Goal: Task Accomplishment & Management: Complete application form

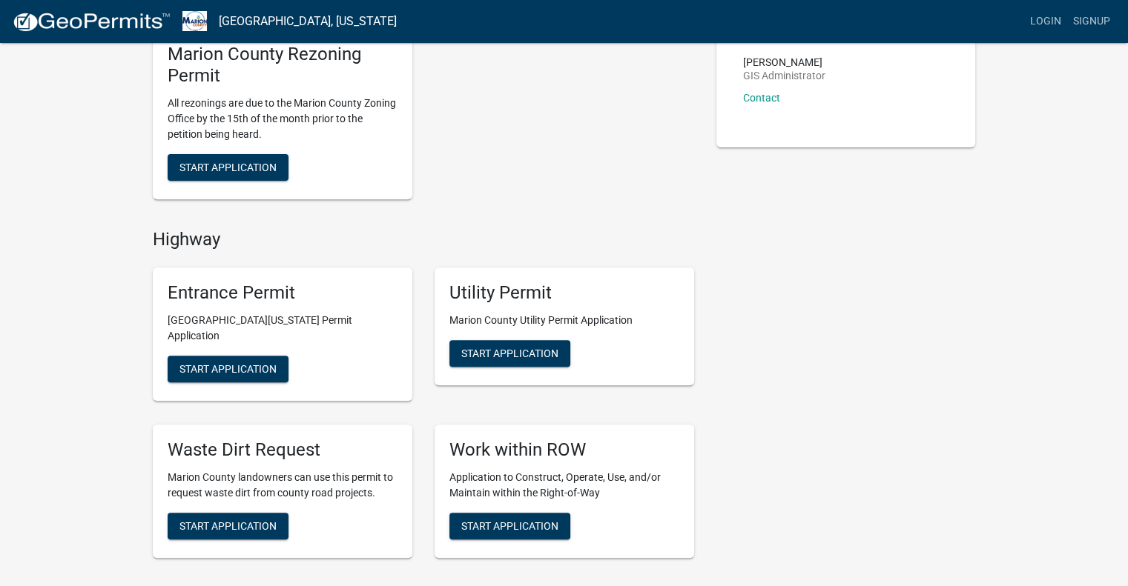
scroll to position [519, 0]
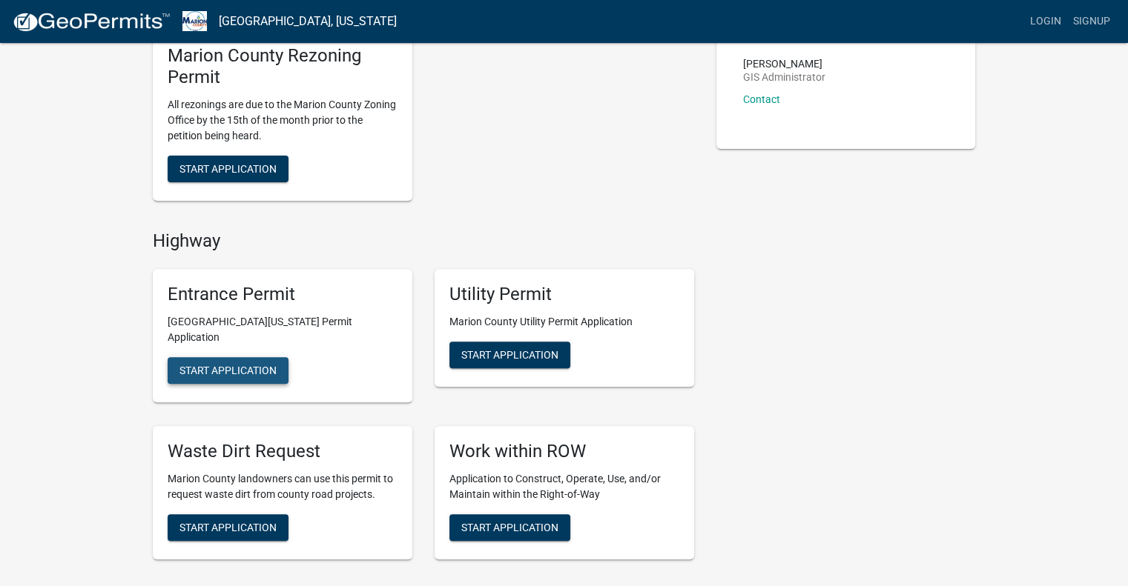
click at [258, 357] on button "Start Application" at bounding box center [228, 370] width 121 height 27
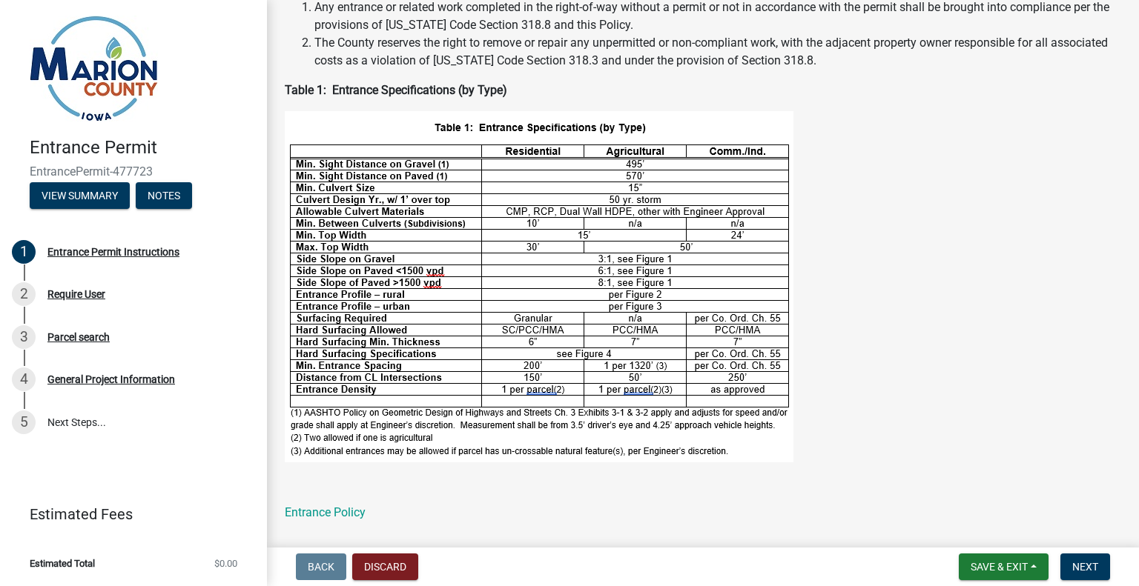
scroll to position [445, 0]
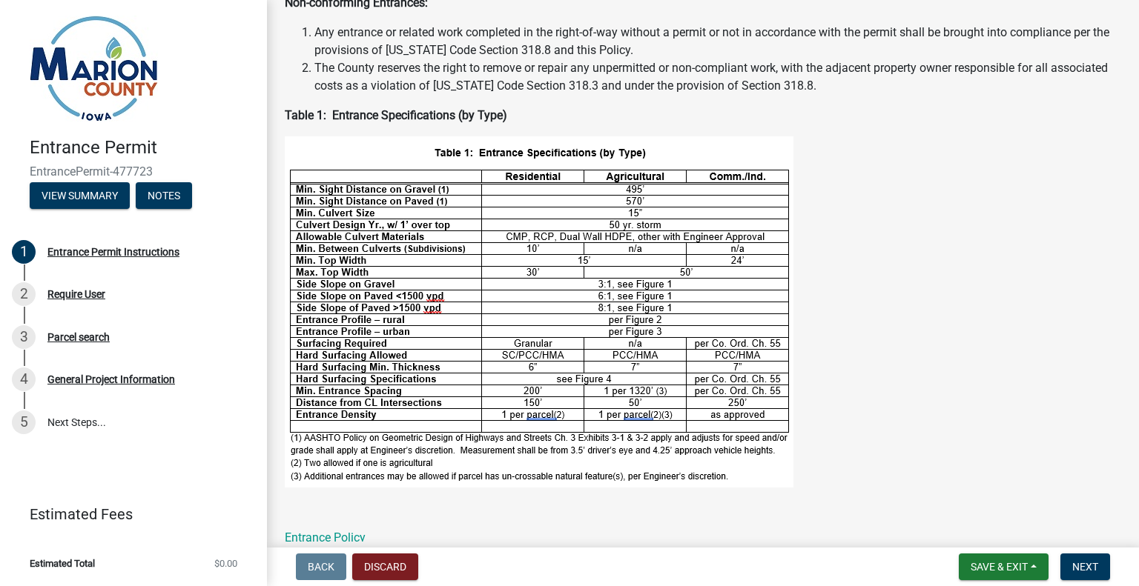
click at [881, 348] on figure at bounding box center [703, 311] width 836 height 351
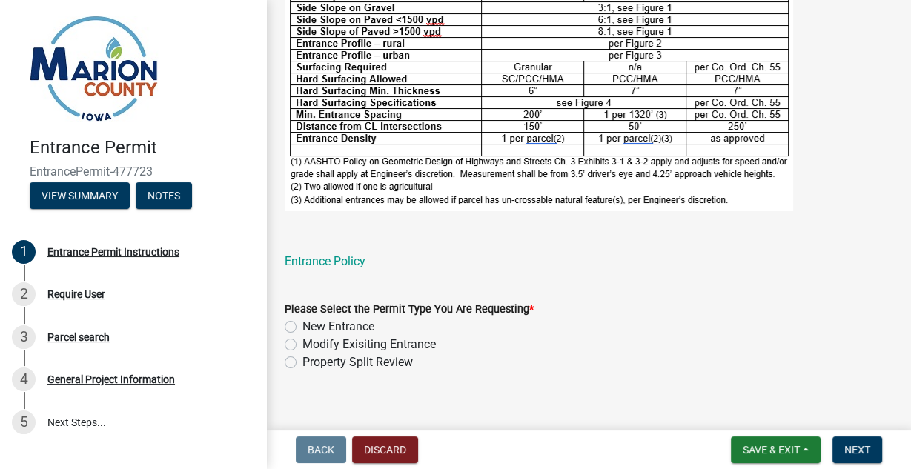
scroll to position [810, 0]
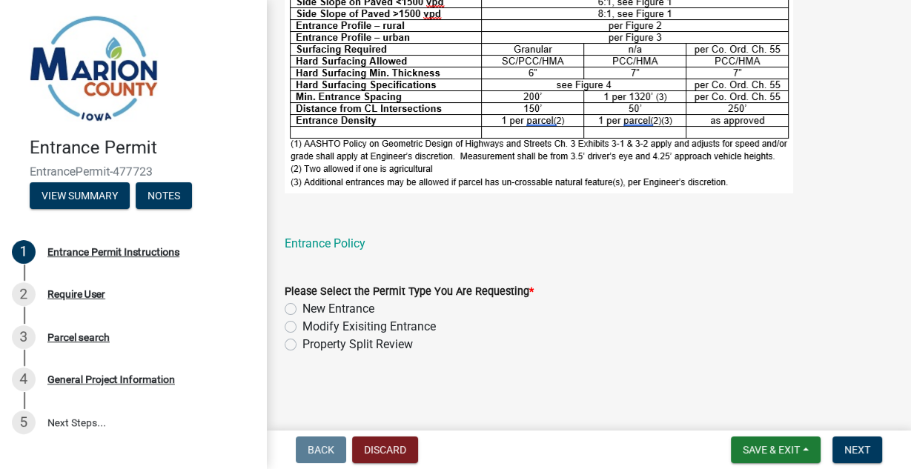
click at [297, 308] on div "New Entrance" at bounding box center [589, 309] width 609 height 18
click at [302, 310] on label "New Entrance" at bounding box center [338, 309] width 72 height 18
click at [302, 310] on input "New Entrance" at bounding box center [307, 305] width 10 height 10
radio input "true"
click at [863, 451] on span "Next" at bounding box center [857, 450] width 26 height 12
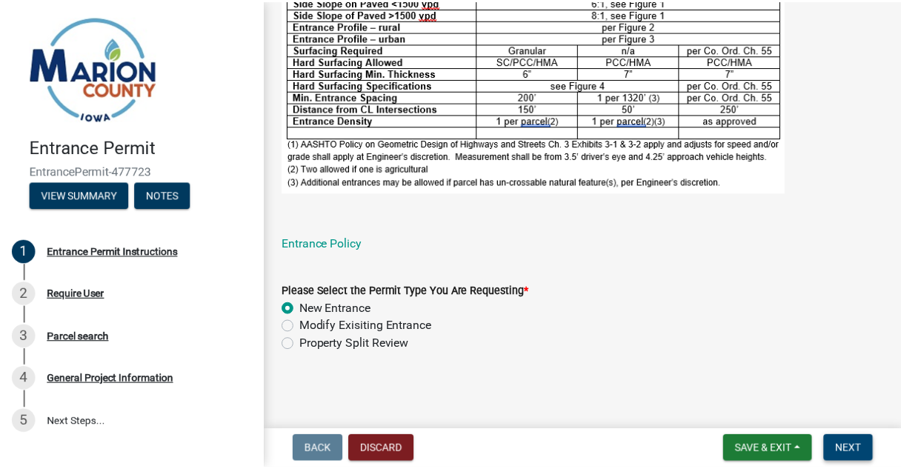
scroll to position [0, 0]
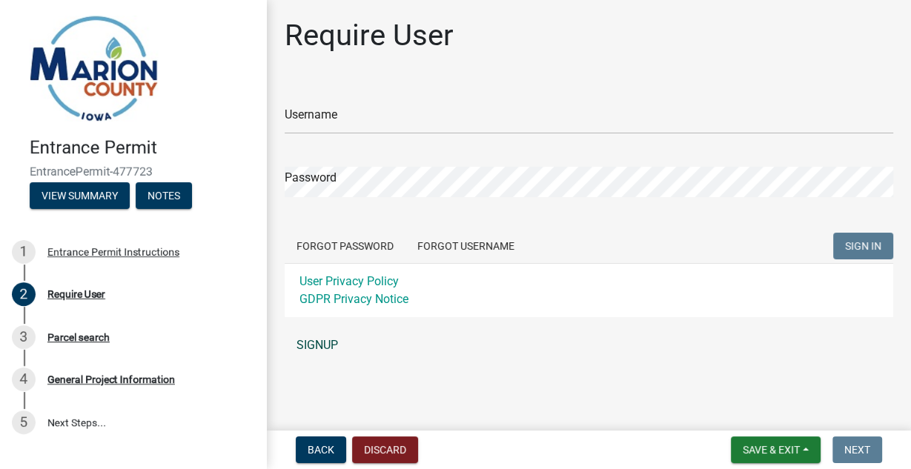
click at [315, 340] on link "SIGNUP" at bounding box center [589, 346] width 609 height 30
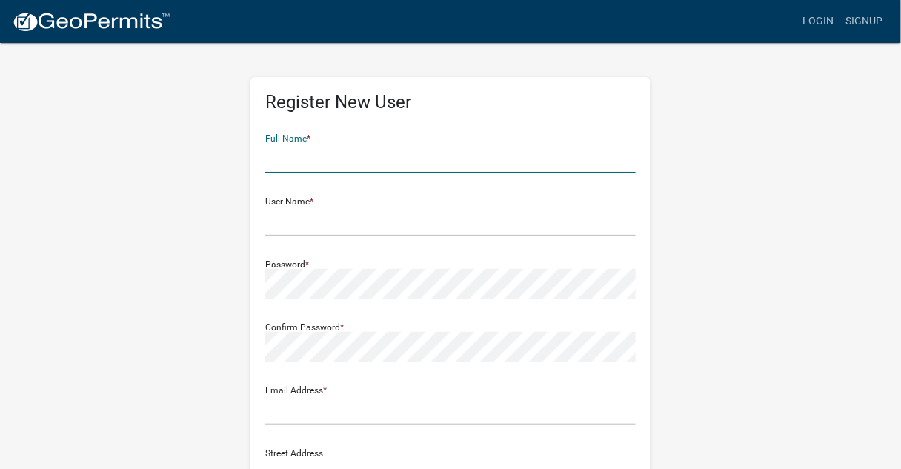
click at [336, 163] on input "text" at bounding box center [450, 158] width 371 height 30
type input "[PERSON_NAME]"
type input "[EMAIL_ADDRESS][DOMAIN_NAME]"
type input "[STREET_ADDRESS][PERSON_NAME]"
type input "[GEOGRAPHIC_DATA]"
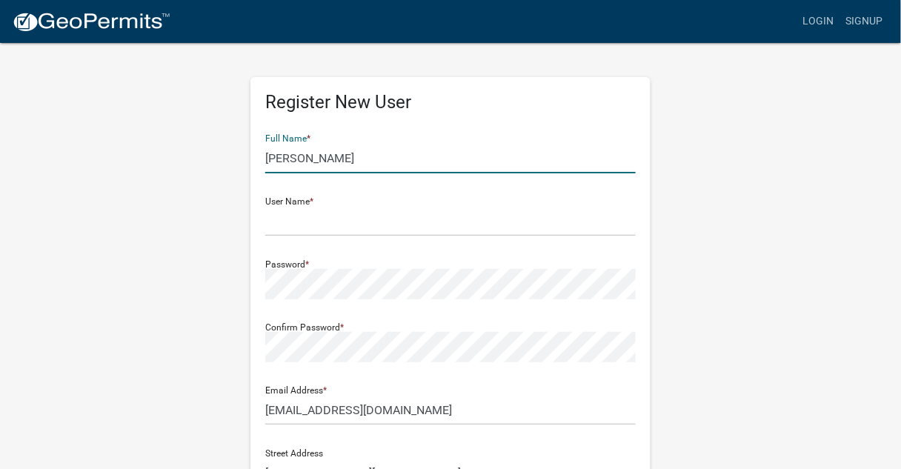
type input "IA"
type input "50138"
type input "6419542486"
click at [781, 161] on div "Register New User Full Name * [PERSON_NAME] User Name * Password * Confirm Pass…" at bounding box center [450, 438] width 845 height 793
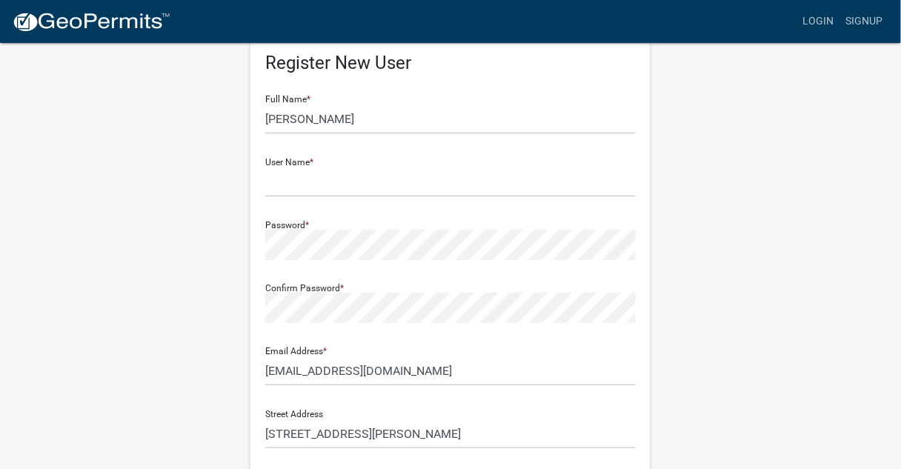
scroll to position [119, 0]
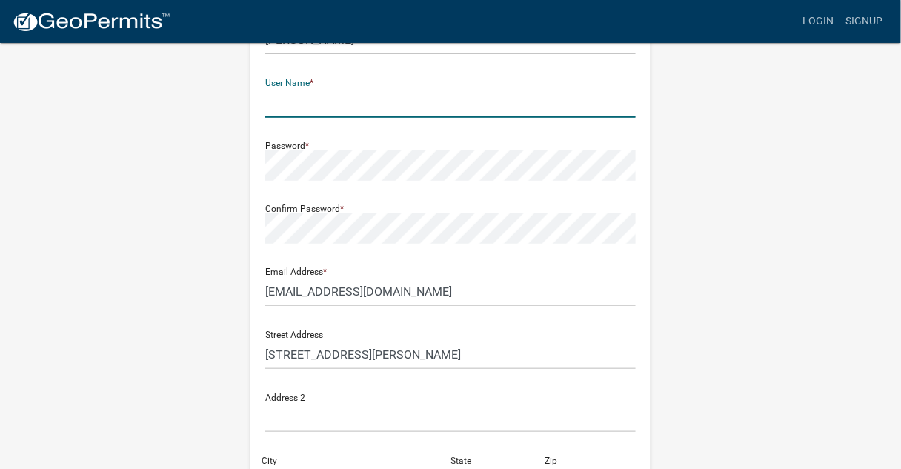
click at [302, 100] on input "text" at bounding box center [450, 102] width 371 height 30
type input "camrn429"
click at [671, 161] on div "Register New User Full Name * [PERSON_NAME] User Name * camrn429 Password * Con…" at bounding box center [450, 319] width 845 height 793
click at [858, 251] on div "Register New User Full Name * [PERSON_NAME] User Name * camrn429 Password * Con…" at bounding box center [450, 319] width 845 height 793
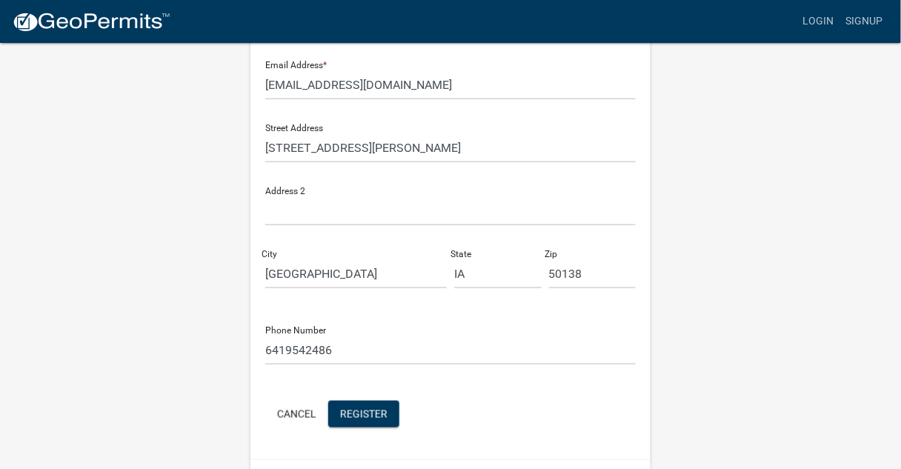
scroll to position [365, 0]
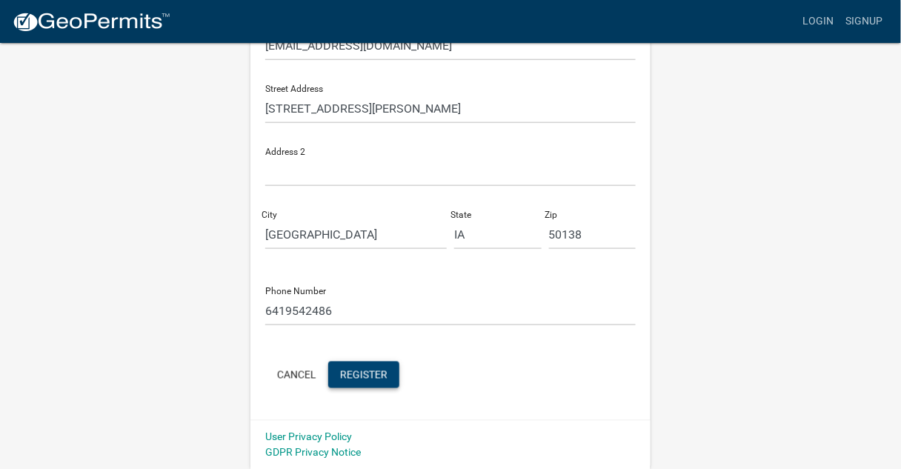
click at [363, 368] on span "Register" at bounding box center [363, 374] width 47 height 12
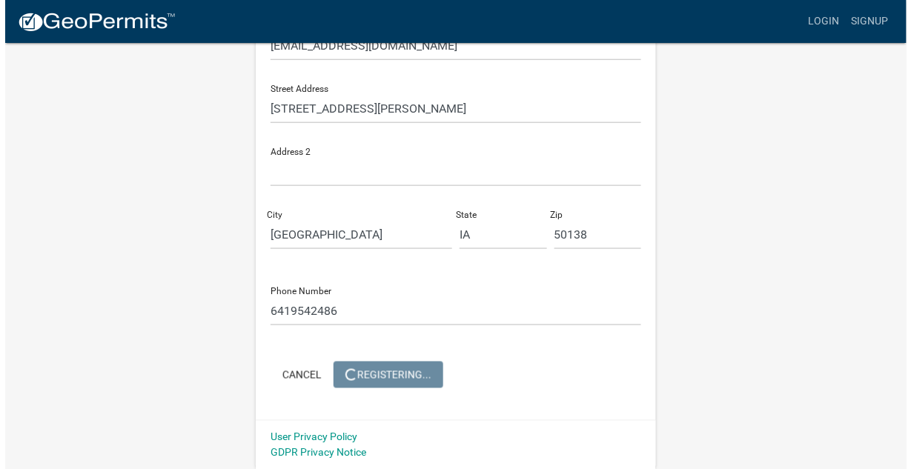
scroll to position [0, 0]
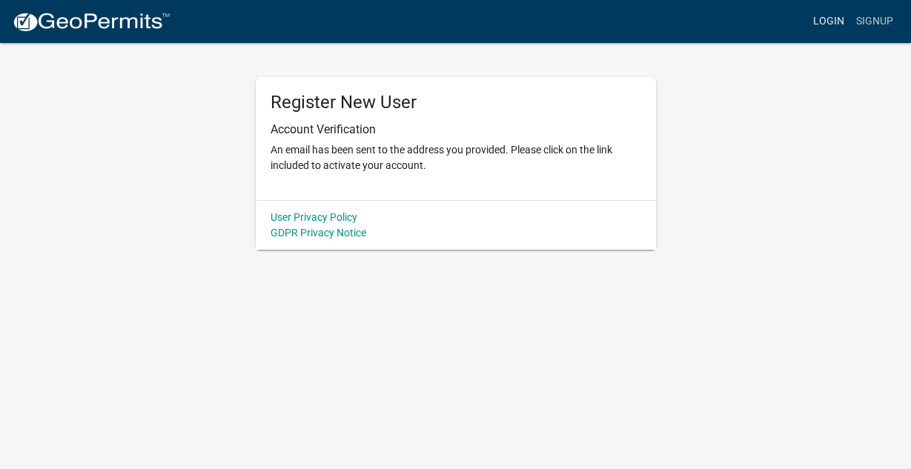
click at [820, 24] on link "Login" at bounding box center [828, 21] width 43 height 28
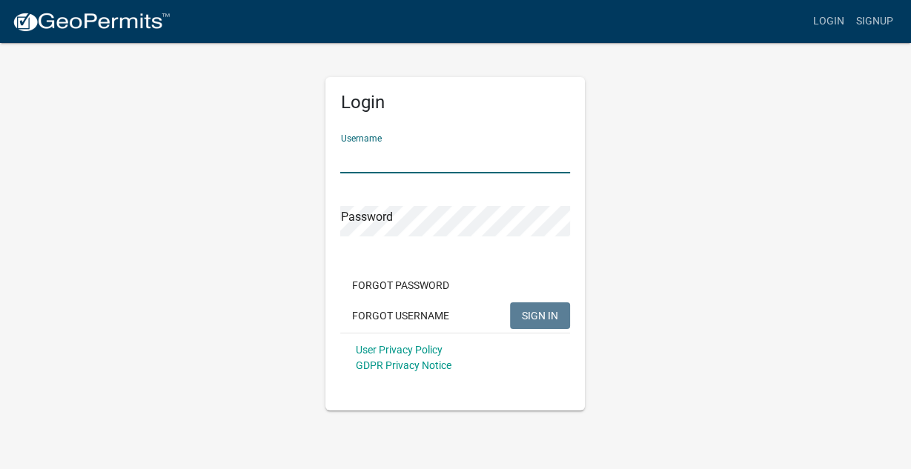
click at [391, 165] on input "Username" at bounding box center [455, 158] width 230 height 30
type input "C"
type input "camrn429"
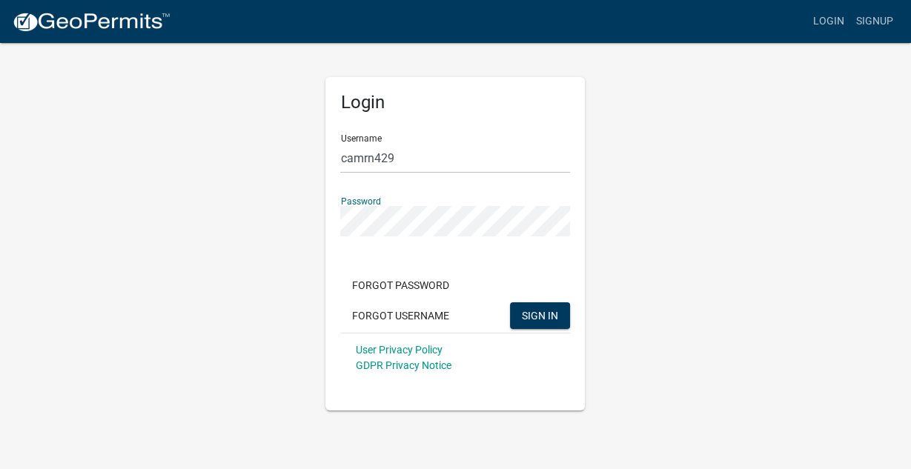
click at [510, 302] on button "SIGN IN" at bounding box center [540, 315] width 60 height 27
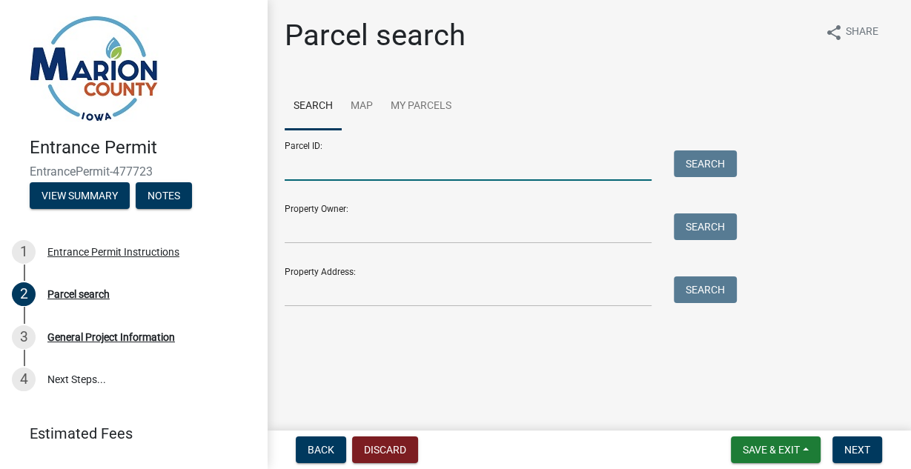
click at [440, 181] on form "Parcel ID: Search Property Owner: Search Property Address: Search" at bounding box center [507, 218] width 445 height 177
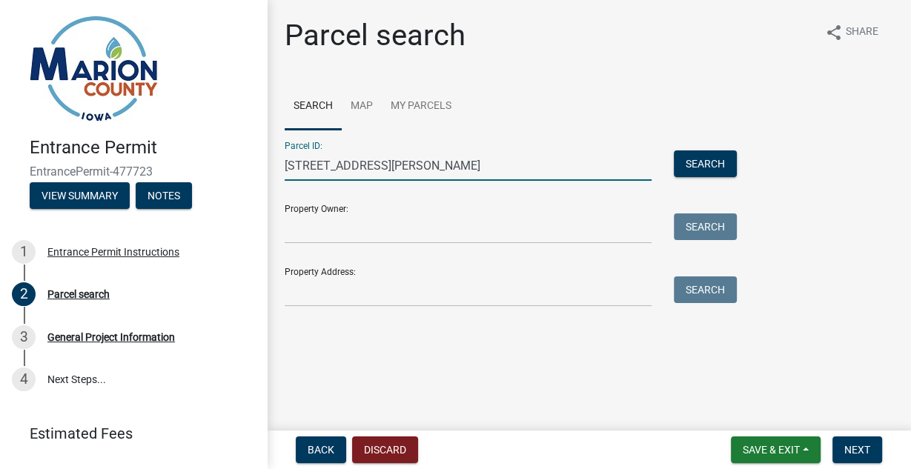
click at [454, 197] on div "Property Owner: Search" at bounding box center [507, 218] width 445 height 51
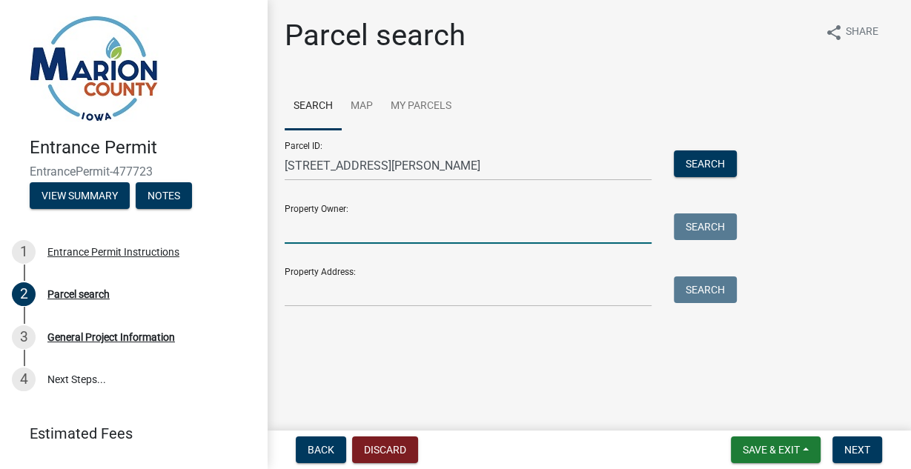
click at [465, 228] on input "Property Owner:" at bounding box center [468, 229] width 367 height 30
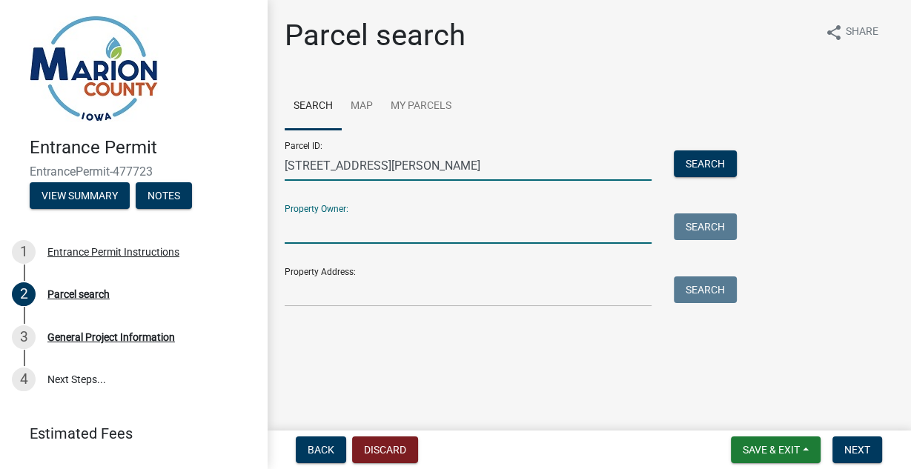
click at [520, 166] on input "161 Langstraat Lane" at bounding box center [468, 165] width 367 height 30
click at [705, 156] on button "Search" at bounding box center [705, 163] width 63 height 27
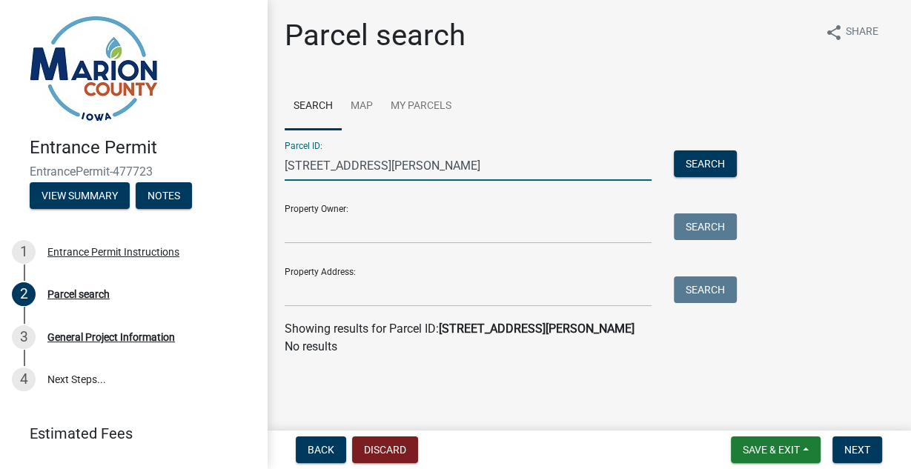
click at [494, 165] on input "161 Langstraat Lane" at bounding box center [468, 165] width 367 height 30
type input "1"
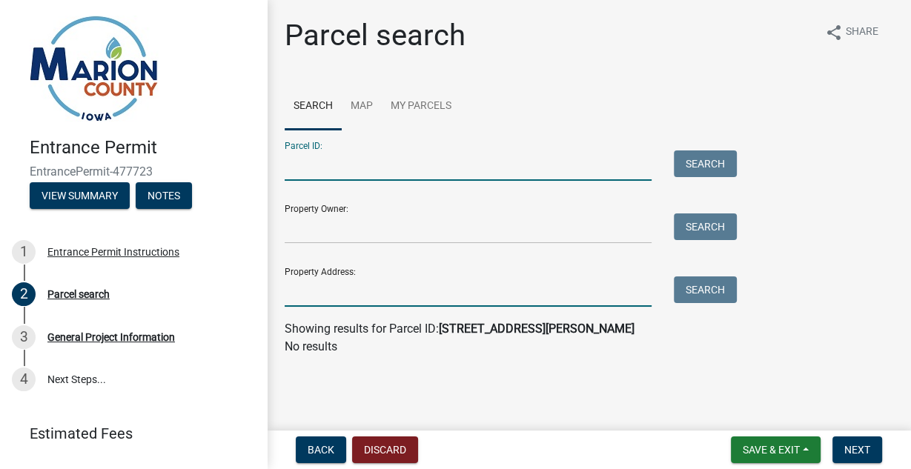
drag, startPoint x: 377, startPoint y: 297, endPoint x: 670, endPoint y: 263, distance: 294.7
click at [377, 296] on input "Property Address:" at bounding box center [468, 292] width 367 height 30
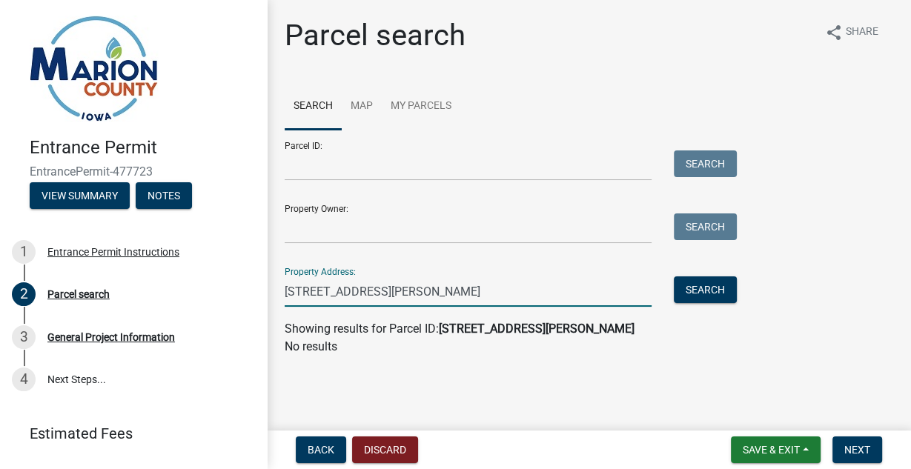
click at [392, 289] on input "161 Langstraat Lane Knoxville, IA" at bounding box center [468, 292] width 367 height 30
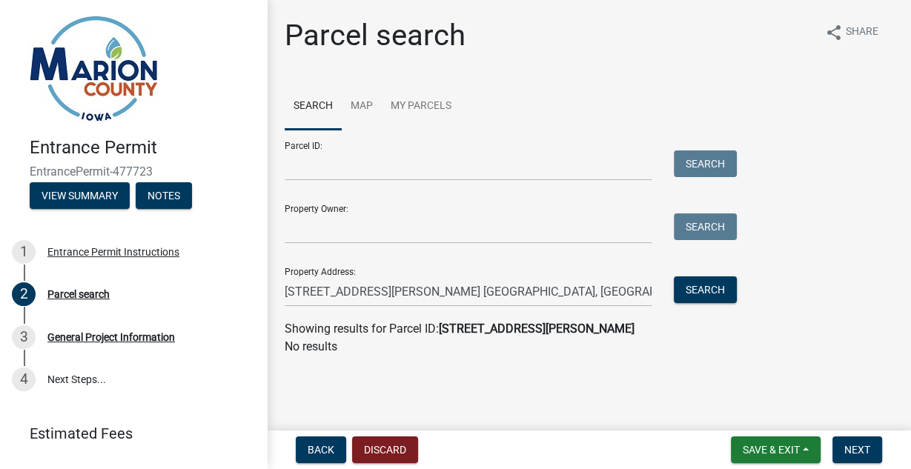
click at [777, 349] on p "No results" at bounding box center [589, 347] width 609 height 18
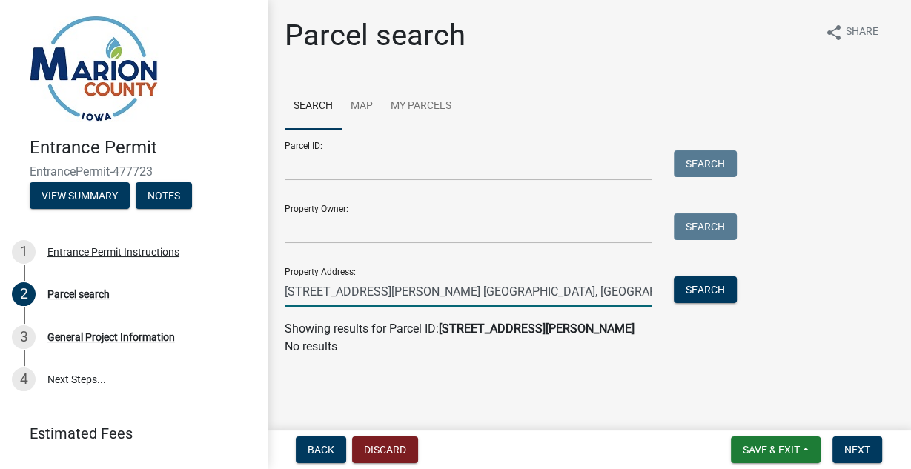
click at [532, 302] on input "161 Langstraat Ln. Knoxville, IA" at bounding box center [468, 292] width 367 height 30
click at [531, 302] on input "161 Langstraat Ln. Knoxville, IA" at bounding box center [468, 292] width 367 height 30
drag, startPoint x: 517, startPoint y: 292, endPoint x: 663, endPoint y: 293, distance: 145.3
click at [390, 291] on input "161 Langstraat Ln. Knoxville, IA" at bounding box center [468, 292] width 367 height 30
type input "[STREET_ADDRESS][PERSON_NAME]"
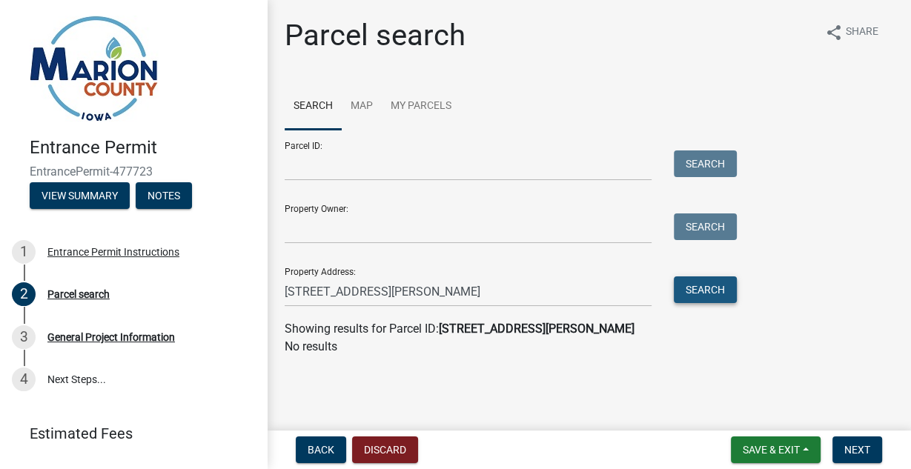
click at [684, 291] on button "Search" at bounding box center [705, 290] width 63 height 27
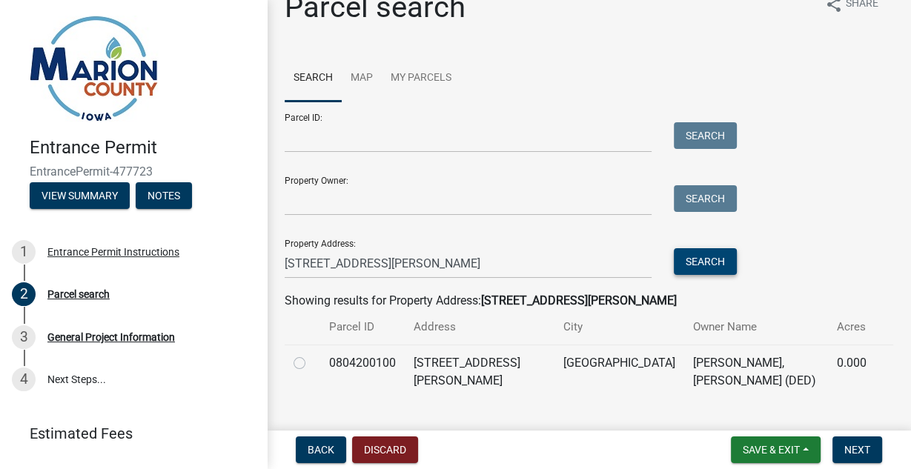
scroll to position [42, 0]
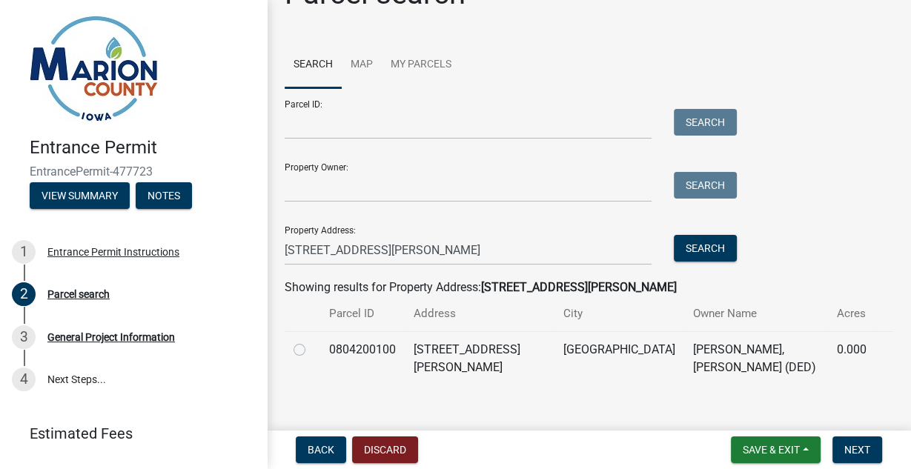
click at [305, 351] on div at bounding box center [303, 350] width 18 height 18
click at [311, 341] on label at bounding box center [311, 341] width 0 height 0
click at [311, 351] on input "radio" at bounding box center [316, 346] width 10 height 10
radio input "true"
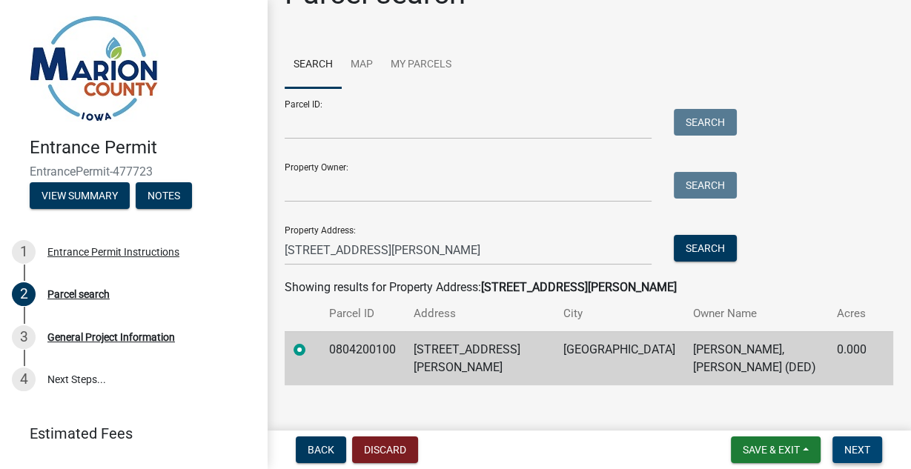
click at [861, 449] on span "Next" at bounding box center [857, 450] width 26 height 12
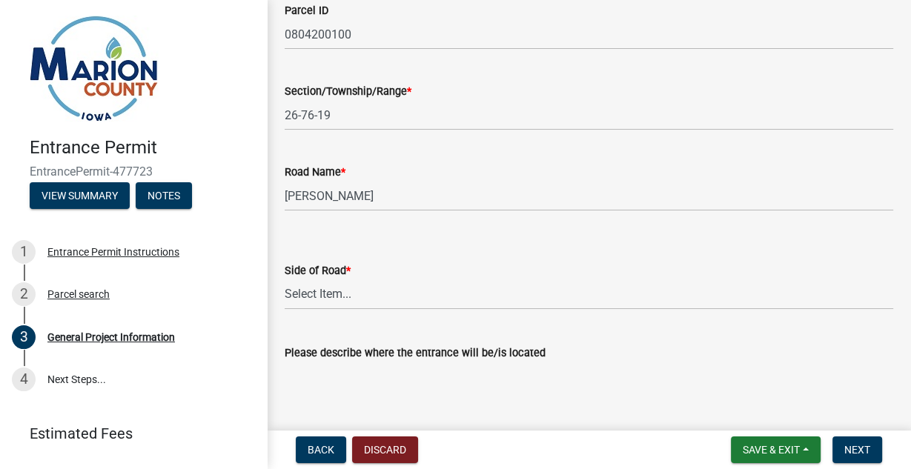
scroll to position [237, 0]
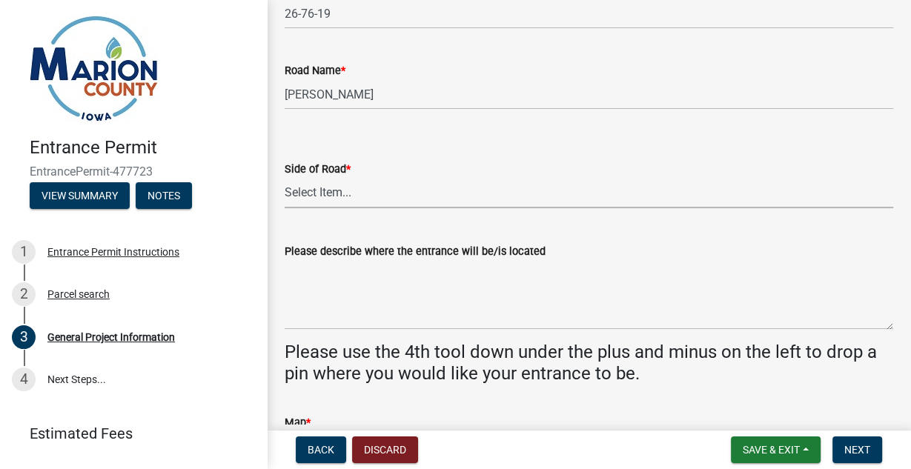
click at [351, 199] on select "Select Item... North South East West" at bounding box center [589, 193] width 609 height 30
click at [285, 178] on select "Select Item... North South East West" at bounding box center [589, 193] width 609 height 30
select select "23261aa3-7b93-4f76-a4b4-6c9d8673db43"
click at [561, 130] on div "Side of Road * Select Item... North South East West" at bounding box center [589, 165] width 609 height 87
click at [406, 320] on textarea "Please describe where the entrance will be/is located" at bounding box center [589, 295] width 609 height 70
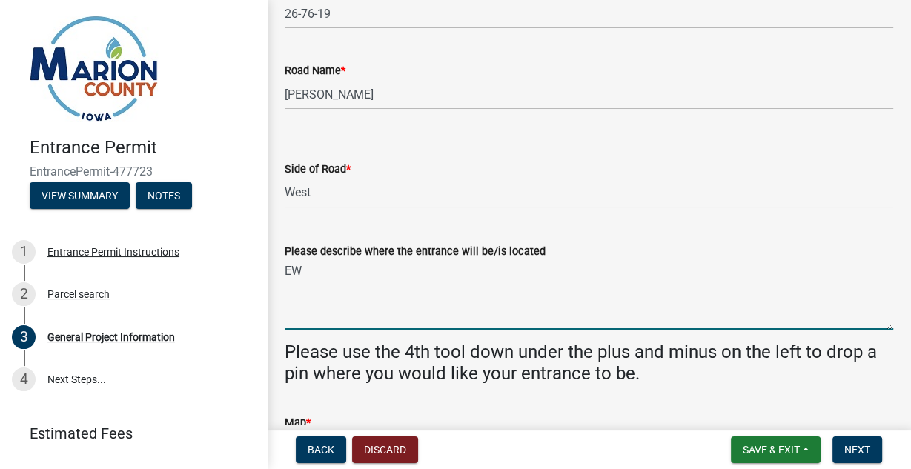
type textarea "E"
click at [448, 282] on textarea "Entrance will be located" at bounding box center [589, 295] width 609 height 70
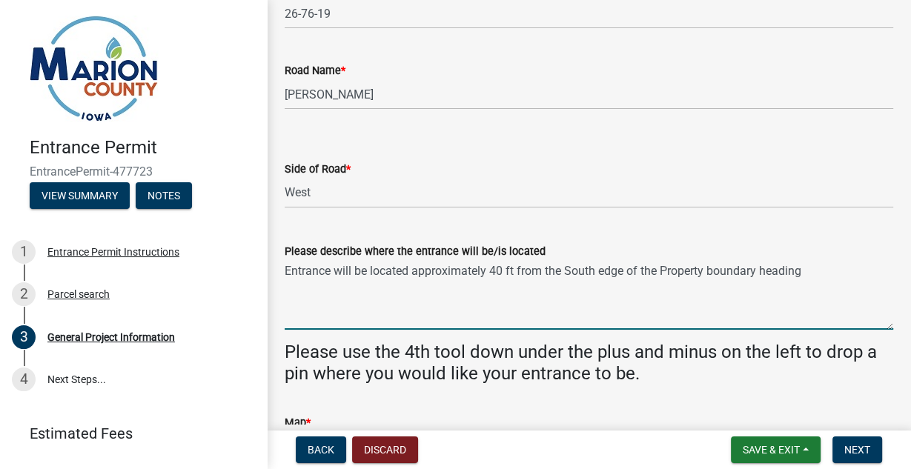
click at [844, 277] on textarea "Entrance will be located approximately 40 ft from the South edge of the Propert…" at bounding box center [589, 295] width 609 height 70
click at [807, 268] on textarea "Entrance will be located approximately 40 ft from the South edge of the Propert…" at bounding box center [589, 295] width 609 height 70
type textarea "Entrance will be located approximately 40 ft from the South edge of the Propert…"
click at [545, 334] on wm-data-entity-input "Please describe where the entrance will be/is located Entrance will be located …" at bounding box center [589, 282] width 609 height 120
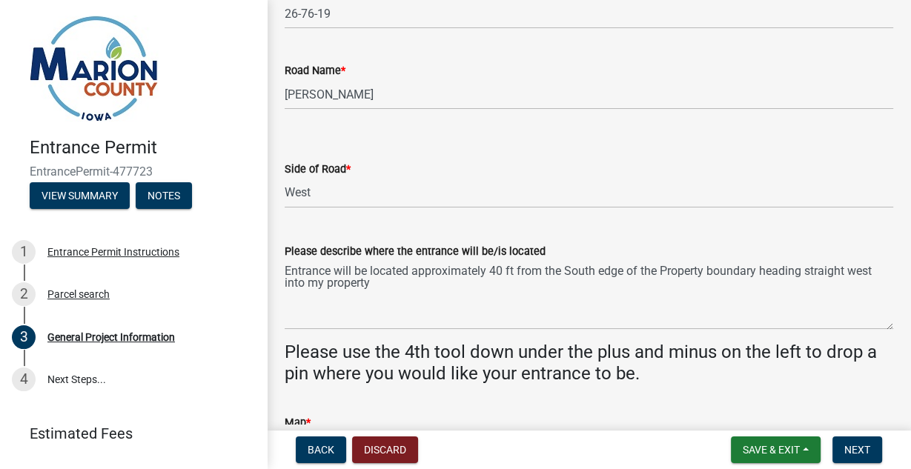
click at [677, 165] on div "Side of Road *" at bounding box center [589, 169] width 609 height 18
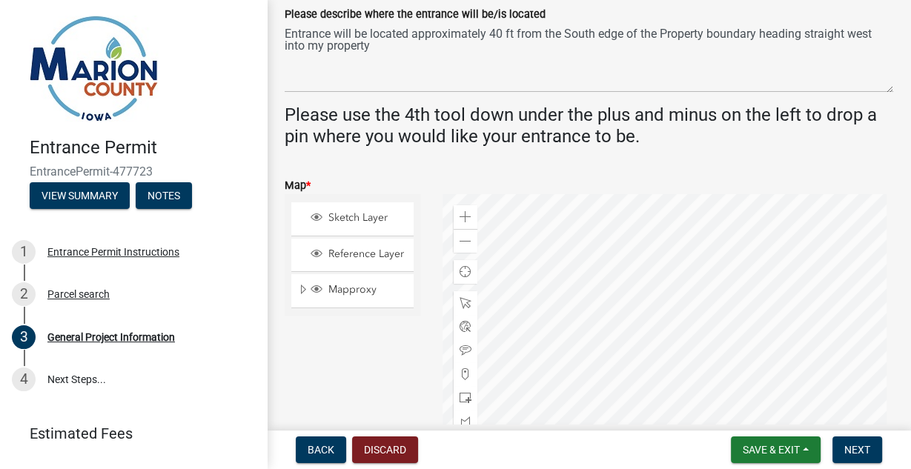
scroll to position [652, 0]
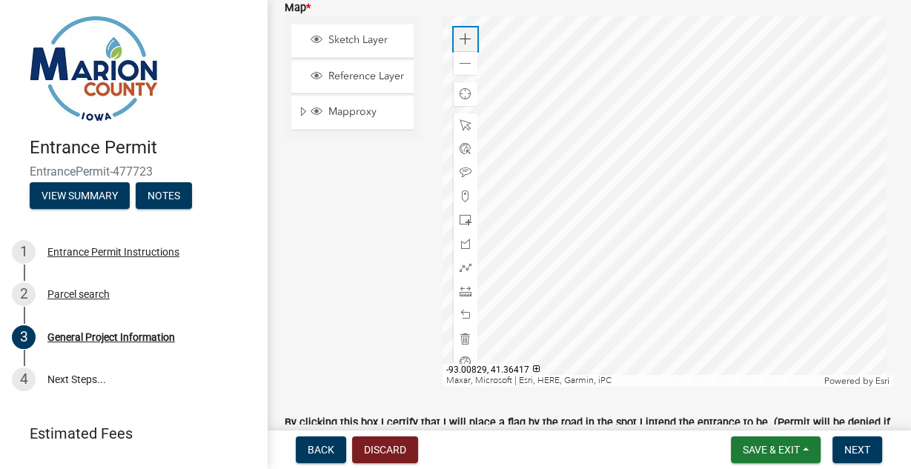
click at [463, 42] on span at bounding box center [466, 39] width 12 height 12
click at [611, 168] on div at bounding box center [668, 201] width 451 height 371
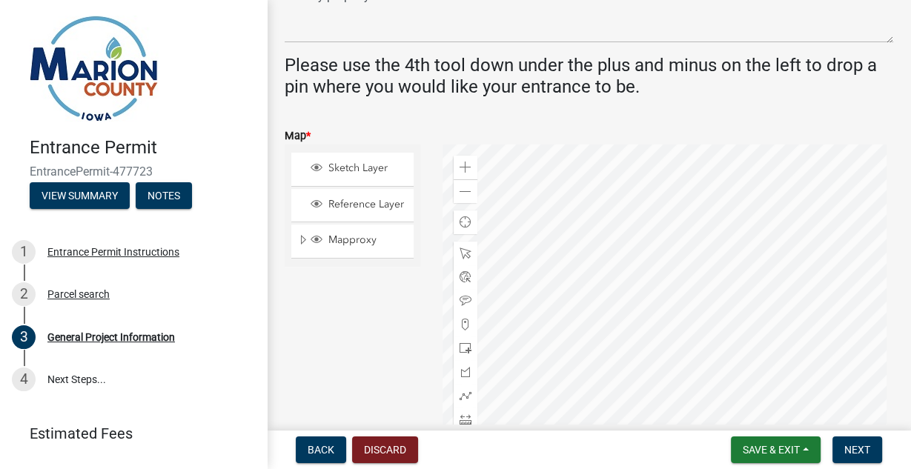
scroll to position [593, 0]
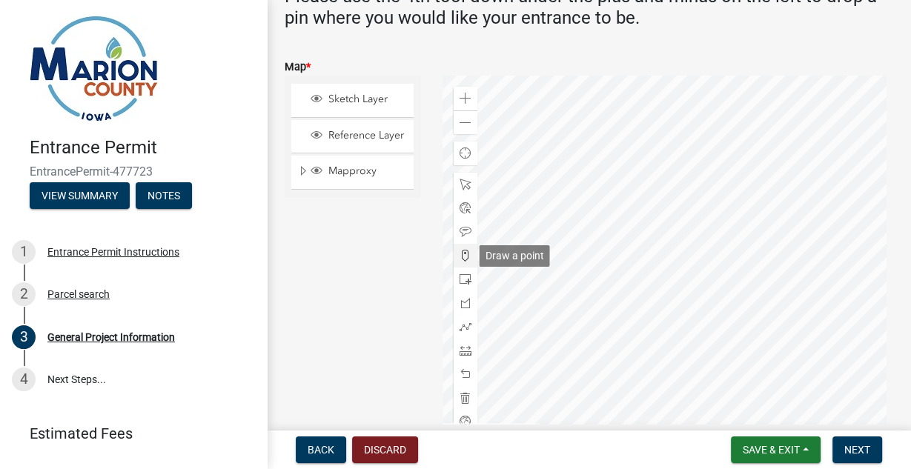
click at [463, 255] on span at bounding box center [466, 256] width 12 height 12
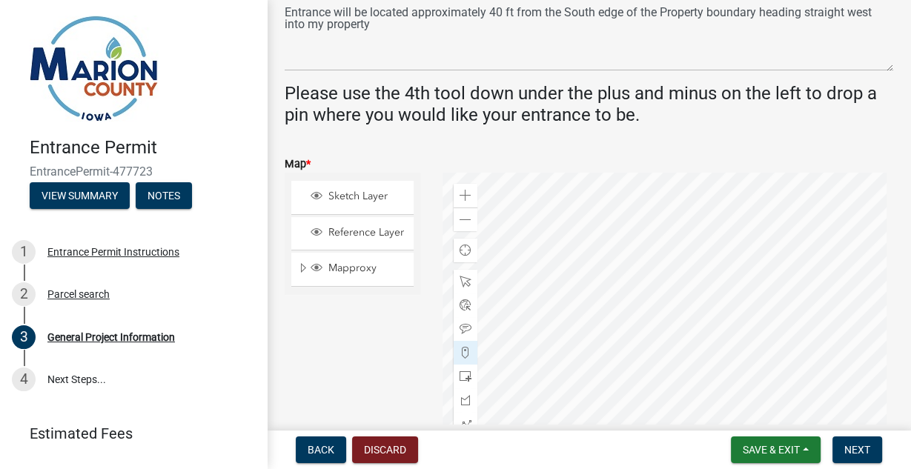
scroll to position [674, 0]
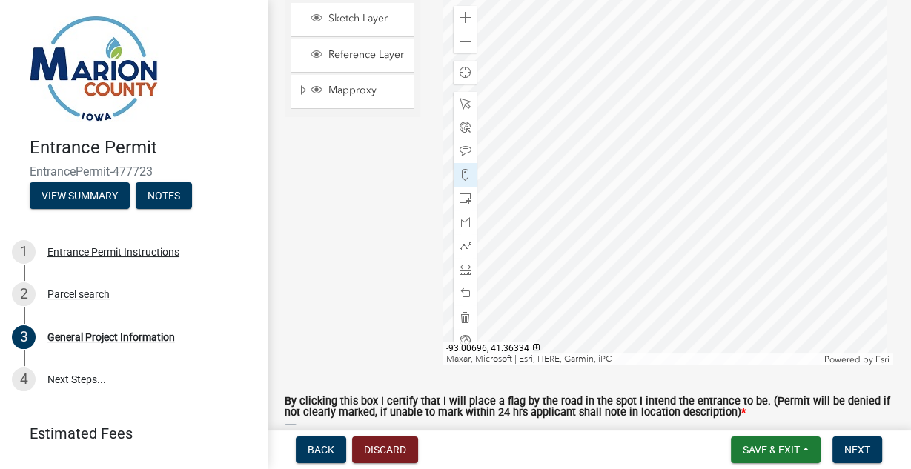
click at [651, 231] on div at bounding box center [668, 180] width 451 height 371
click at [603, 175] on div at bounding box center [668, 180] width 451 height 371
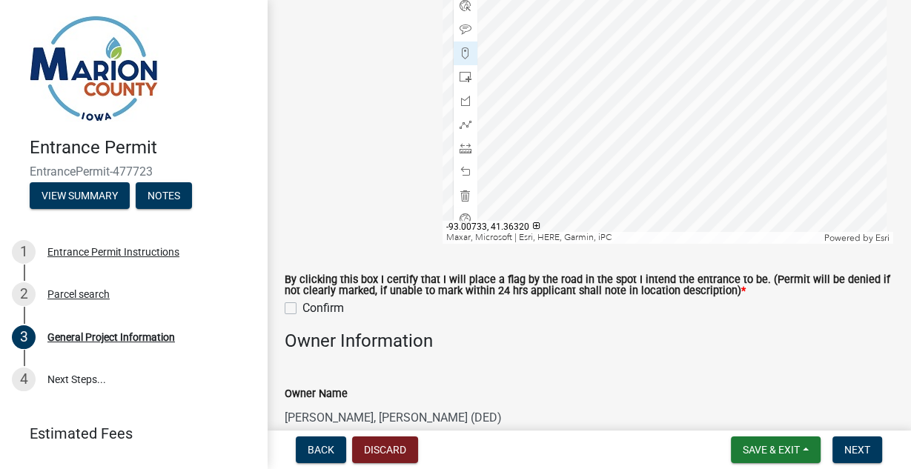
scroll to position [733, 0]
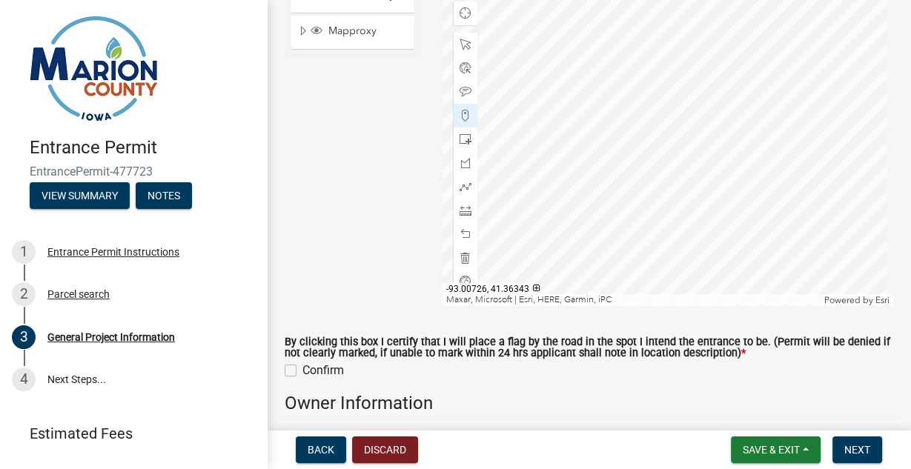
click at [302, 369] on label "Confirm" at bounding box center [323, 371] width 42 height 18
click at [302, 369] on input "Confirm" at bounding box center [307, 367] width 10 height 10
checkbox input "true"
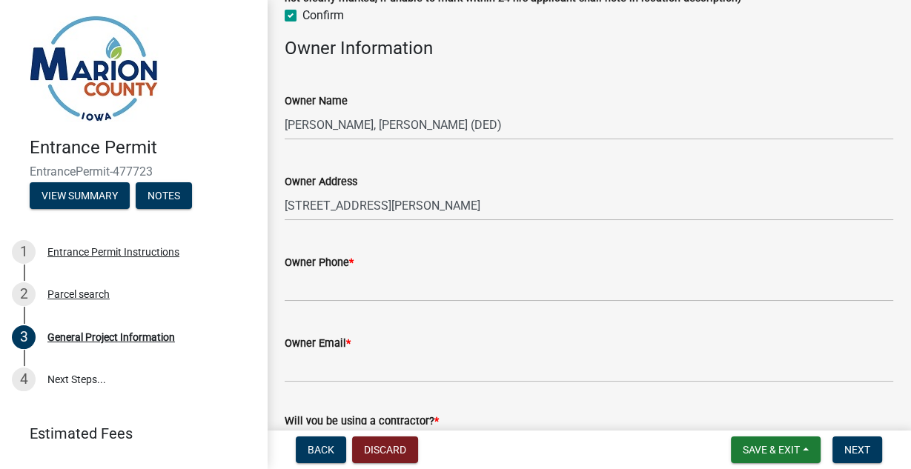
scroll to position [1200, 0]
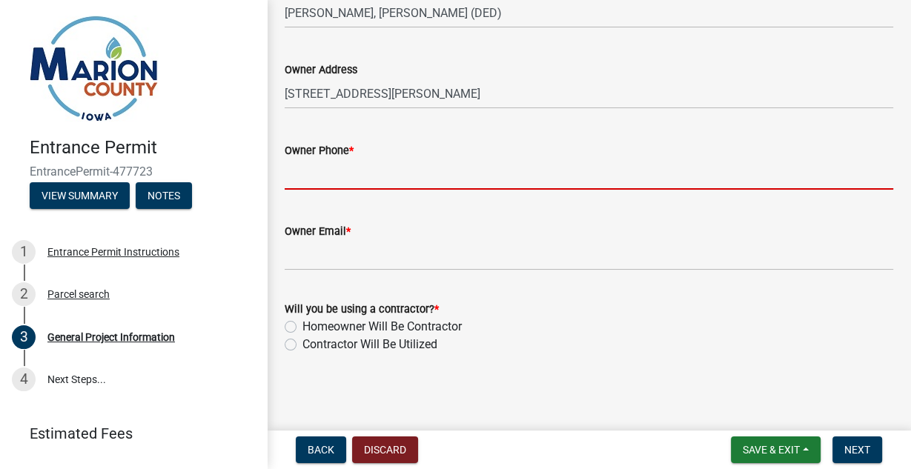
click at [391, 182] on input "Owner Phone *" at bounding box center [589, 174] width 609 height 30
type input "6419542486"
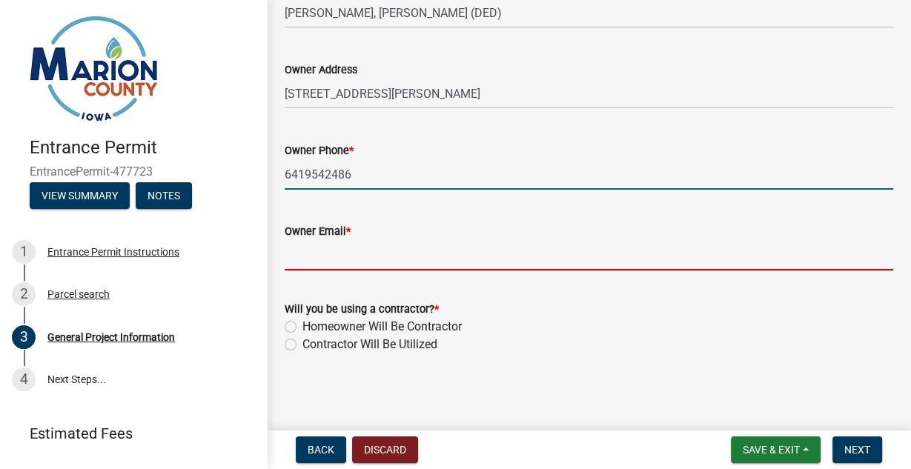
type input "[EMAIL_ADDRESS][DOMAIN_NAME]"
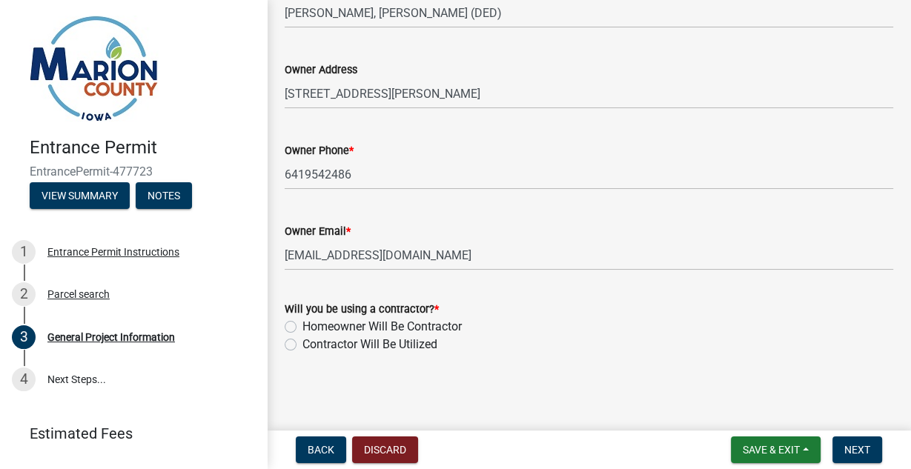
click at [618, 324] on div "Homeowner Will Be Contractor" at bounding box center [589, 327] width 609 height 18
click at [302, 346] on label "Contractor Will Be Utilized" at bounding box center [369, 345] width 135 height 18
click at [302, 345] on input "Contractor Will Be Utilized" at bounding box center [307, 341] width 10 height 10
radio input "true"
click at [861, 449] on span "Next" at bounding box center [857, 450] width 26 height 12
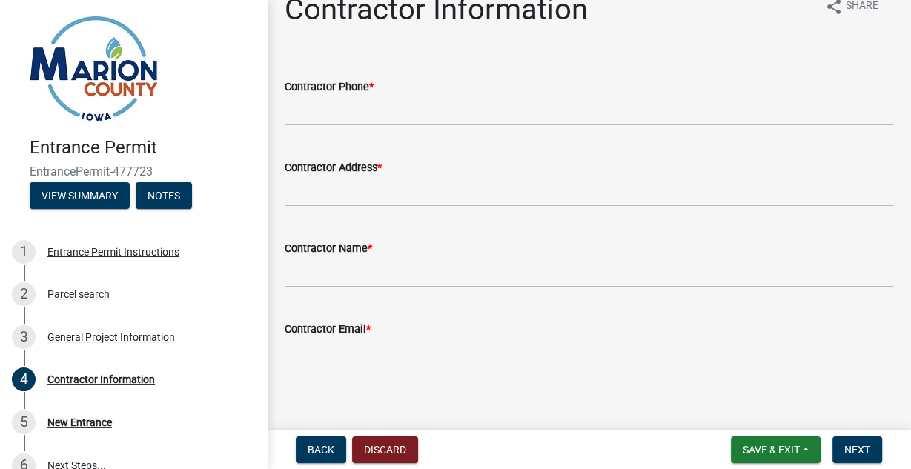
scroll to position [39, 0]
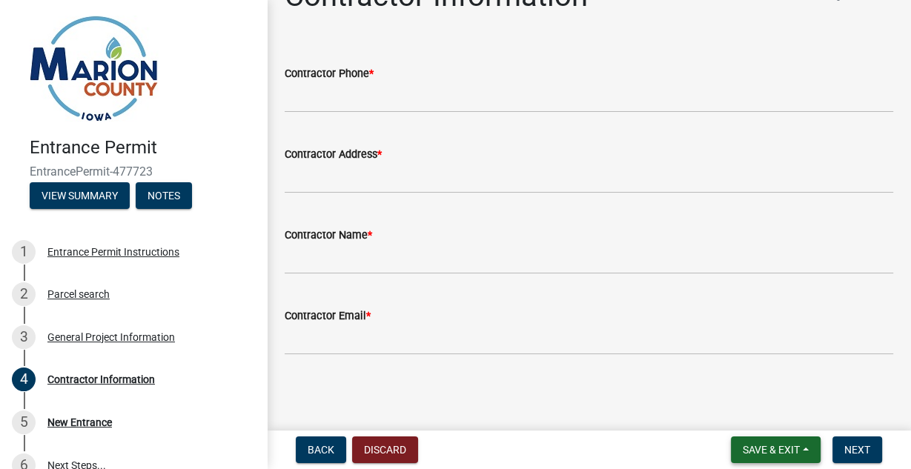
click at [775, 440] on button "Save & Exit" at bounding box center [776, 450] width 90 height 27
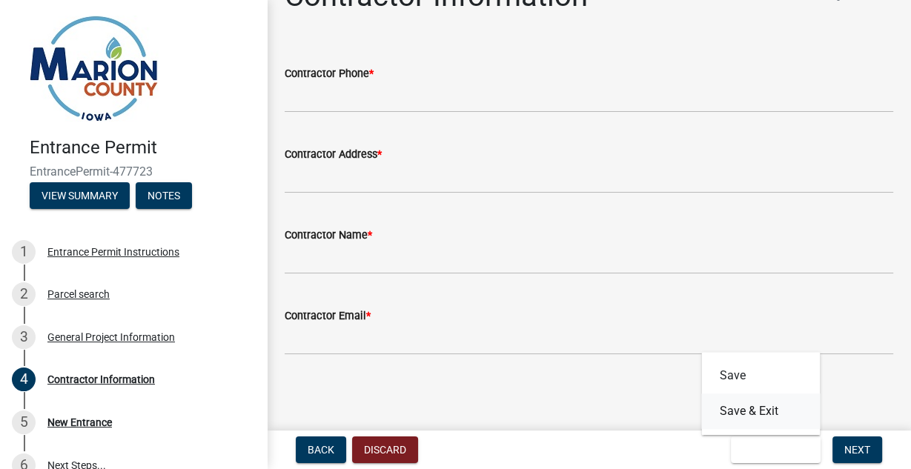
click at [729, 420] on button "Save & Exit" at bounding box center [760, 412] width 119 height 36
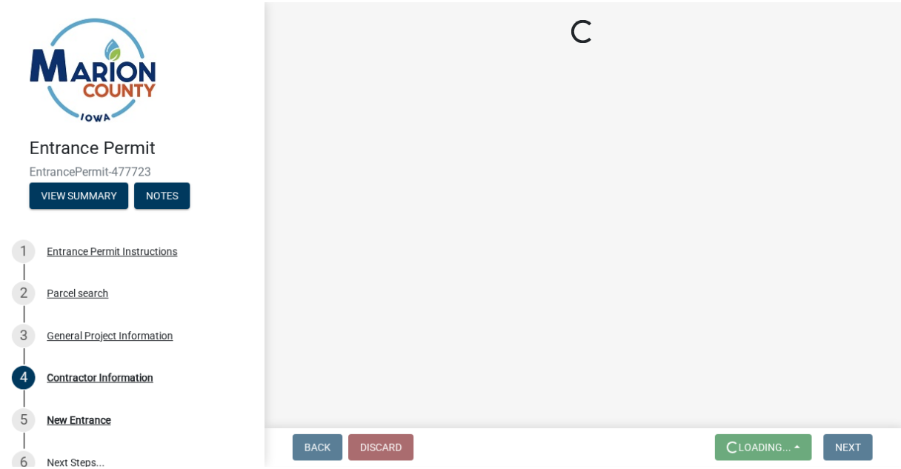
scroll to position [0, 0]
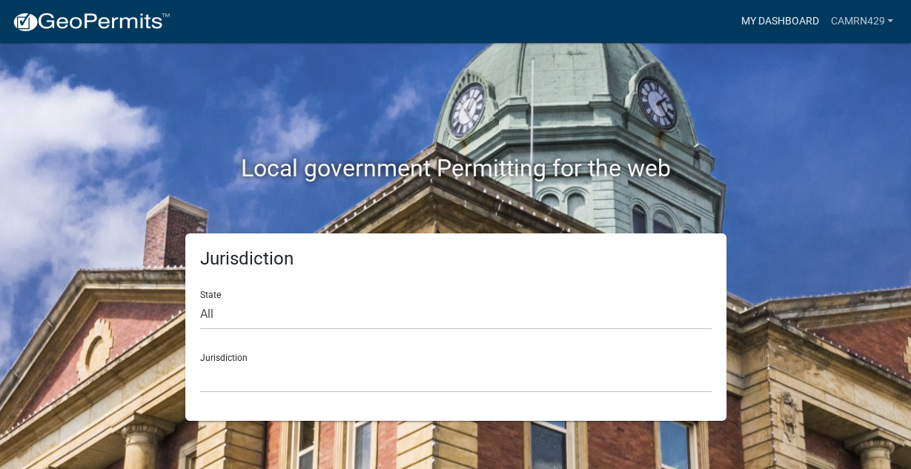
click at [775, 16] on link "My Dashboard" at bounding box center [780, 21] width 90 height 28
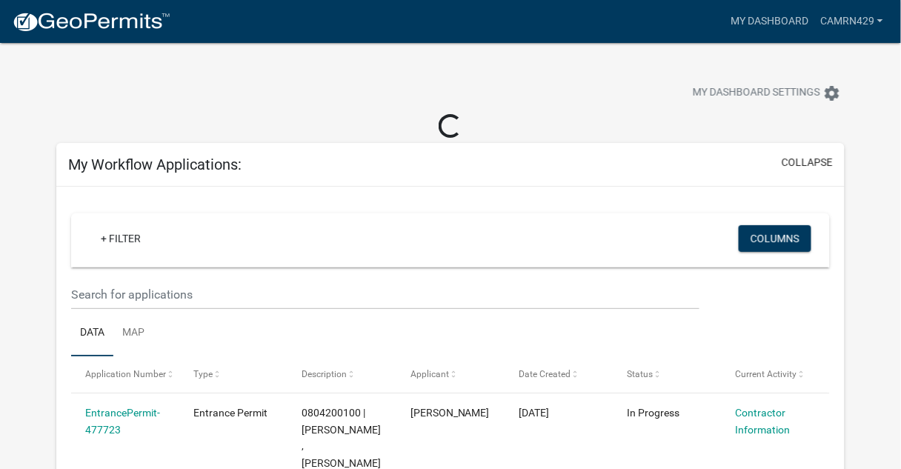
scroll to position [178, 0]
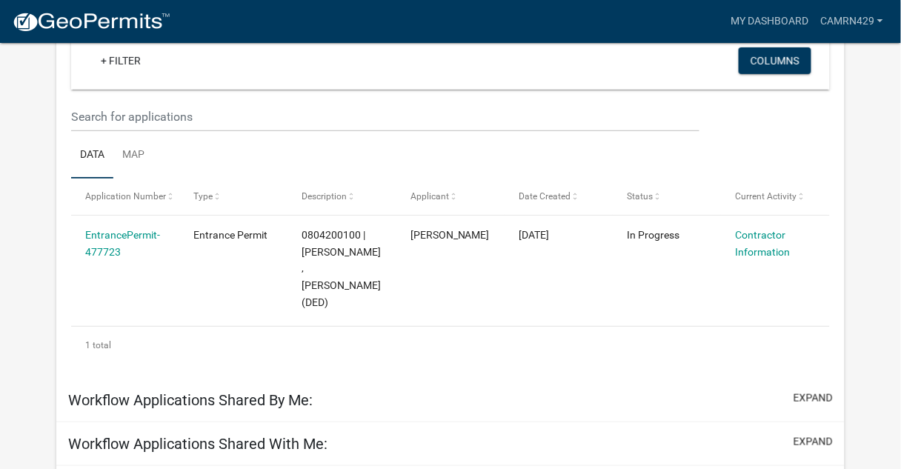
click at [858, 193] on app-user-applications "more_horiz My Dashboard camrn429 Account Logout My Dashboard Settings settings …" at bounding box center [450, 389] width 901 height 1049
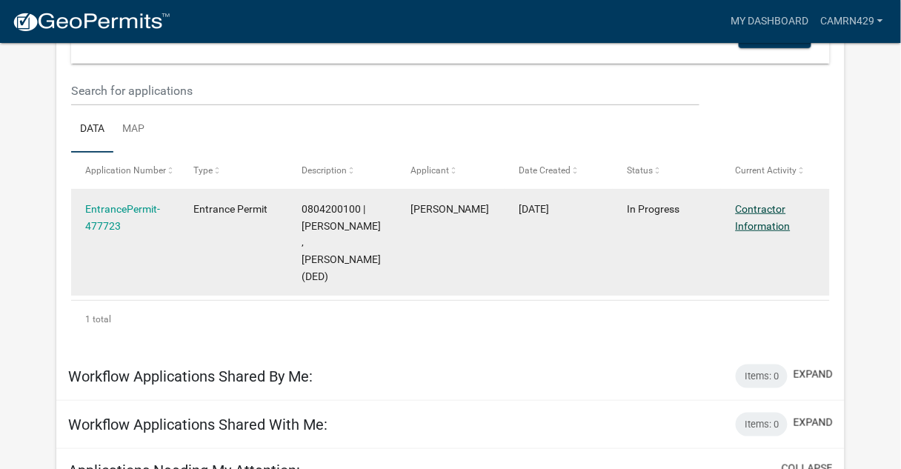
click at [753, 225] on link "Contractor Information" at bounding box center [763, 217] width 55 height 29
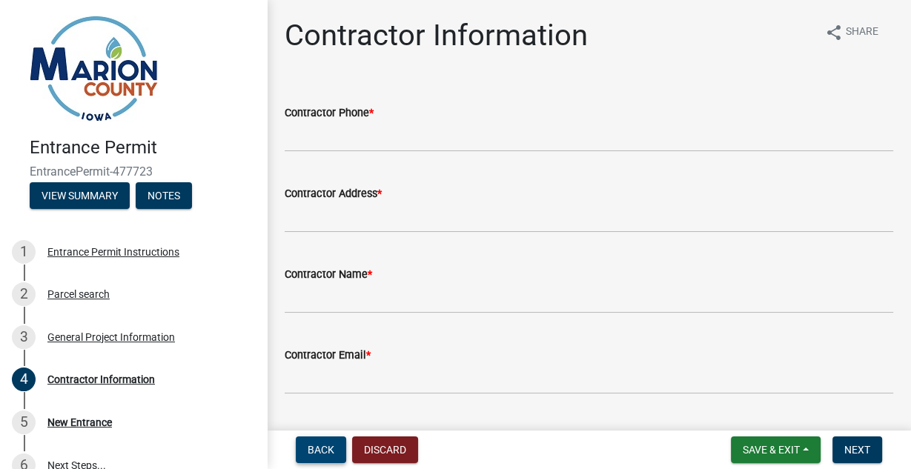
click at [311, 450] on span "Back" at bounding box center [321, 450] width 27 height 12
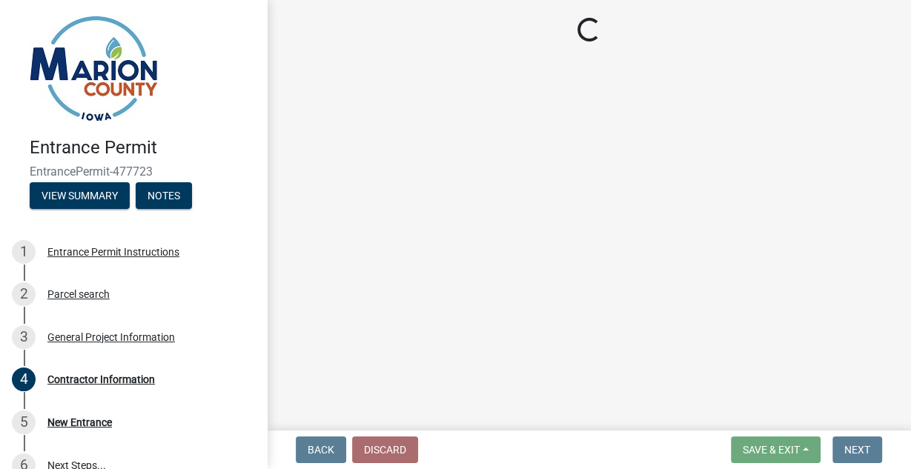
select select "23261aa3-7b93-4f76-a4b4-6c9d8673db43"
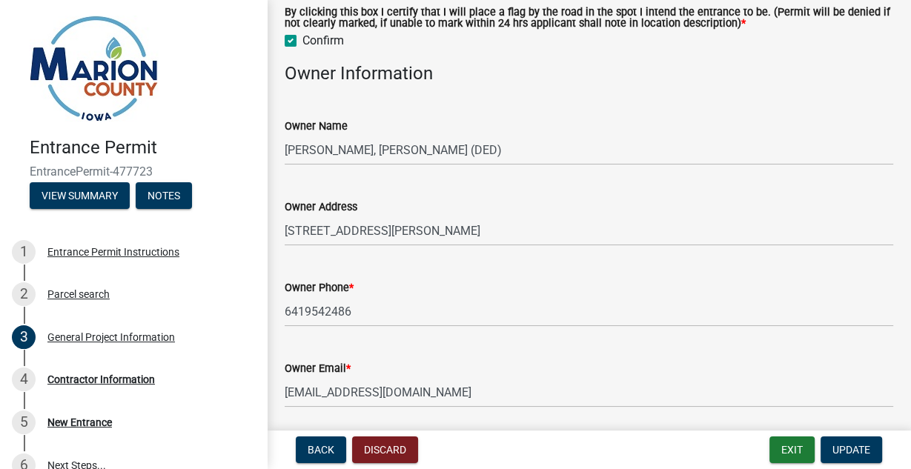
scroll to position [1186, 0]
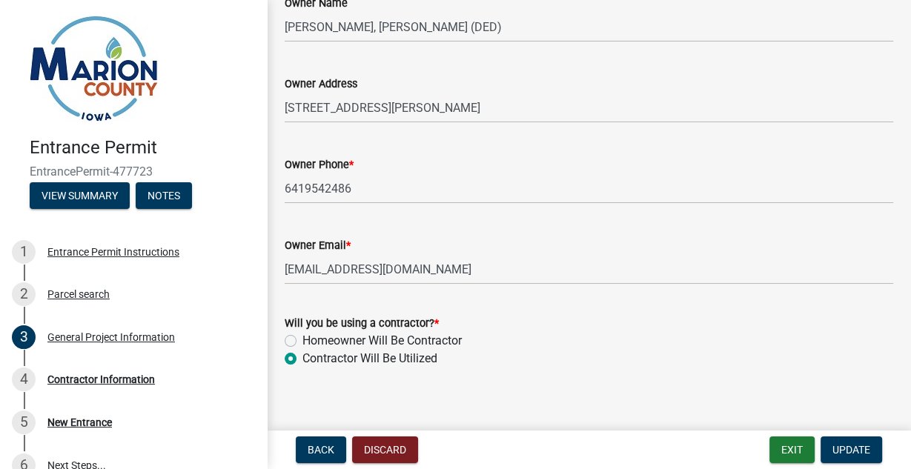
click at [284, 341] on div "Will you be using a contractor? * Homeowner Will Be Contractor Contractor Will …" at bounding box center [589, 332] width 631 height 71
click at [302, 341] on label "Homeowner Will Be Contractor" at bounding box center [381, 341] width 159 height 18
click at [302, 341] on input "Homeowner Will Be Contractor" at bounding box center [307, 337] width 10 height 10
radio input "true"
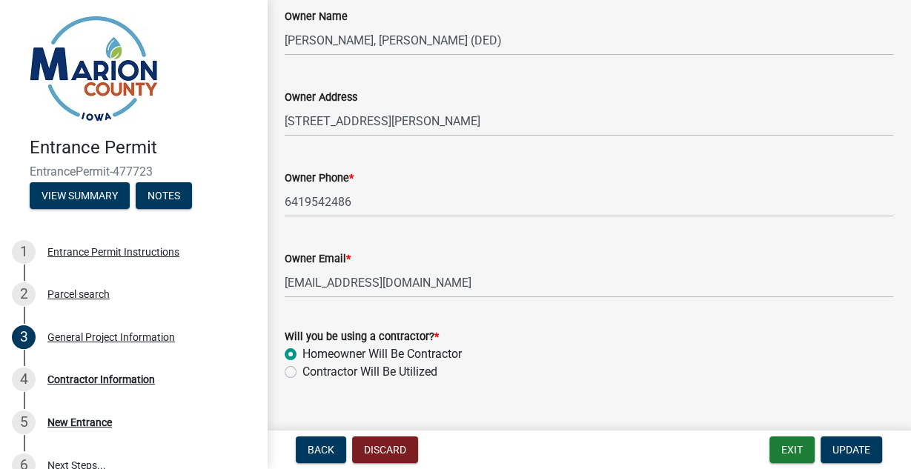
scroll to position [1200, 0]
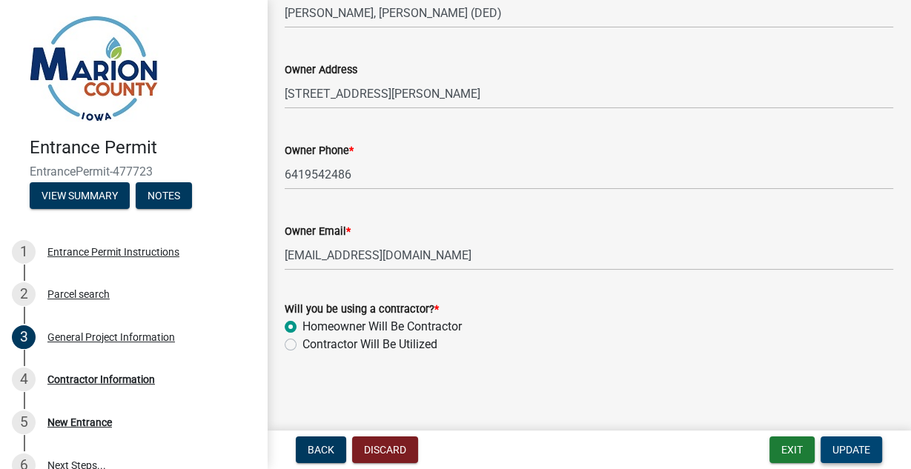
click at [866, 451] on span "Update" at bounding box center [852, 450] width 38 height 12
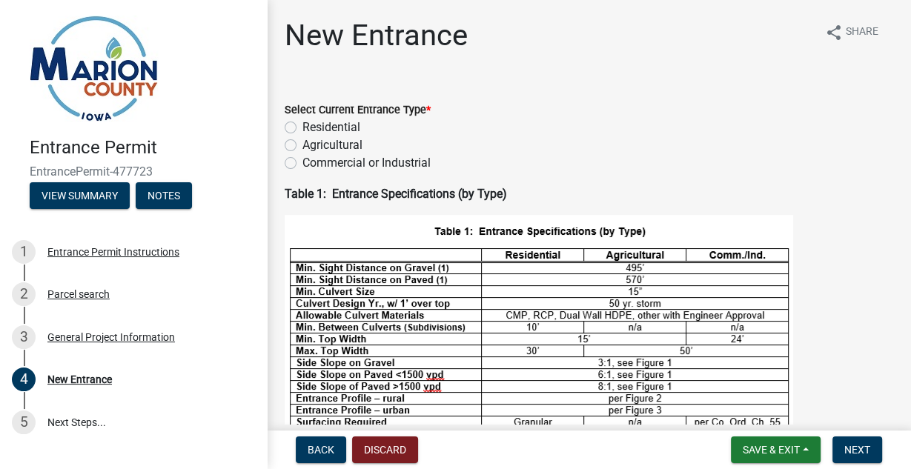
click at [302, 123] on label "Residential" at bounding box center [331, 128] width 58 height 18
click at [302, 123] on input "Residential" at bounding box center [307, 124] width 10 height 10
radio input "true"
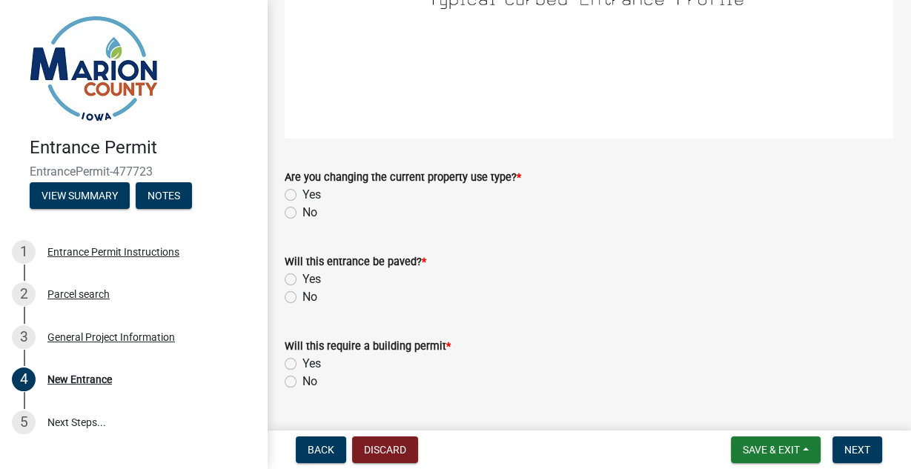
scroll to position [2032, 0]
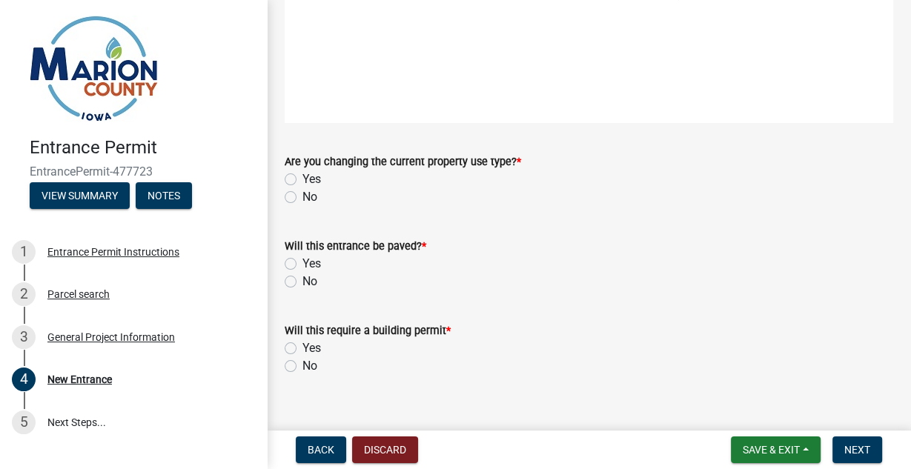
click at [302, 188] on label "No" at bounding box center [309, 197] width 15 height 18
click at [302, 188] on input "No" at bounding box center [307, 193] width 10 height 10
radio input "true"
click at [302, 273] on label "No" at bounding box center [309, 282] width 15 height 18
click at [302, 273] on input "No" at bounding box center [307, 278] width 10 height 10
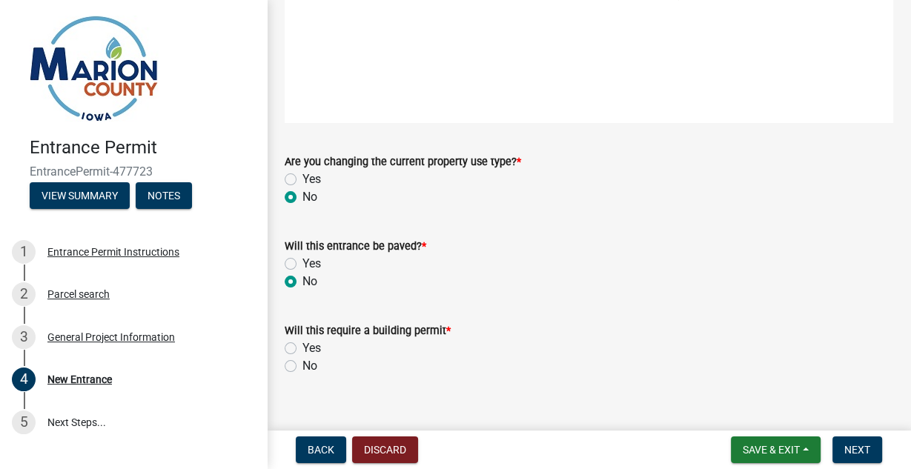
radio input "true"
click at [302, 357] on label "No" at bounding box center [309, 366] width 15 height 18
click at [302, 357] on input "No" at bounding box center [307, 362] width 10 height 10
radio input "true"
click at [846, 446] on span "Next" at bounding box center [857, 450] width 26 height 12
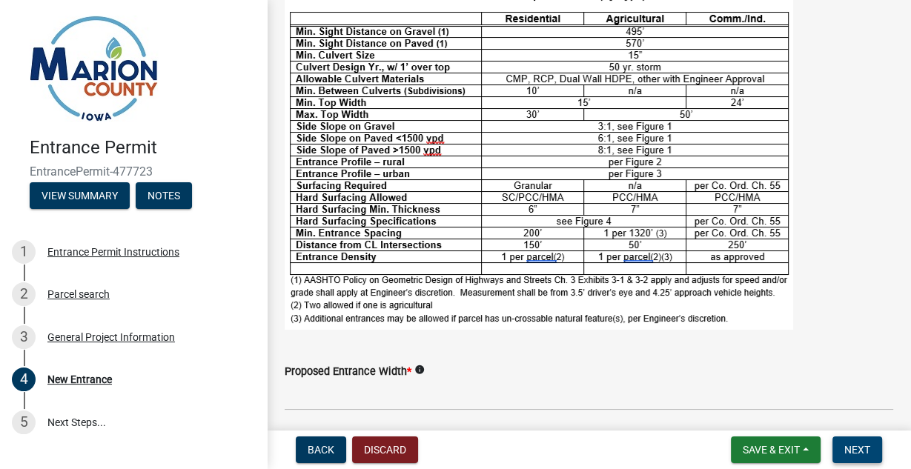
scroll to position [400, 0]
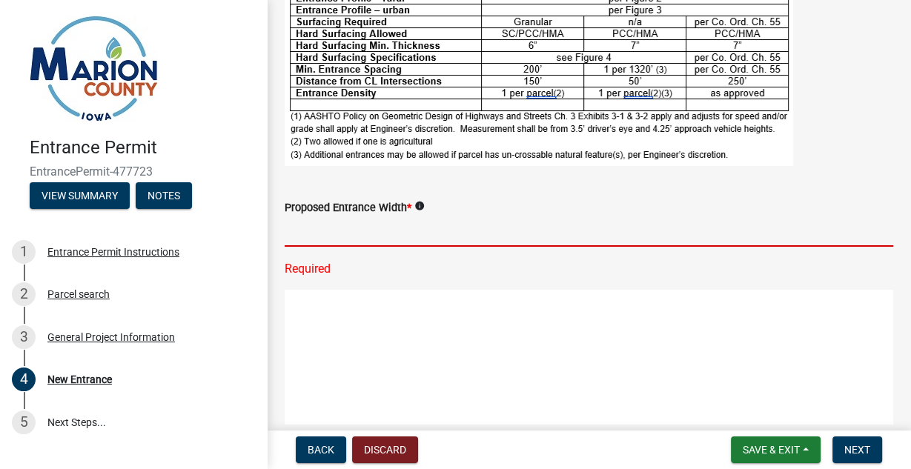
click at [371, 239] on input "text" at bounding box center [589, 231] width 609 height 30
click at [365, 239] on input "text" at bounding box center [589, 231] width 609 height 30
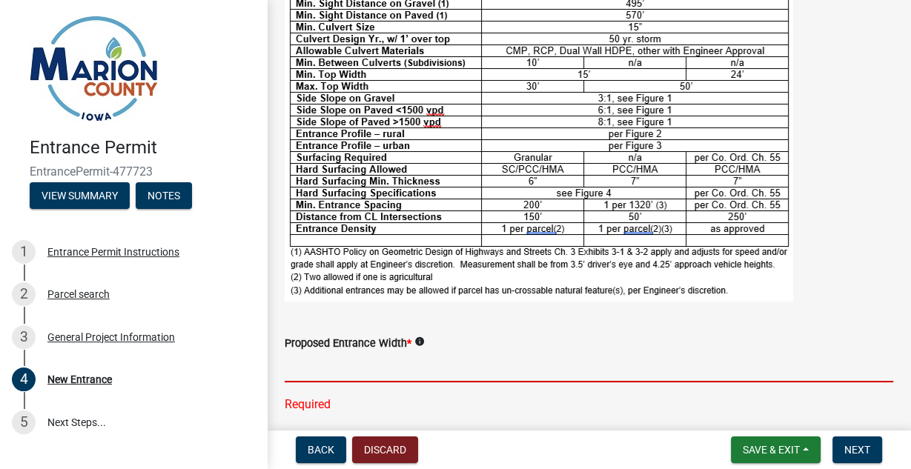
scroll to position [282, 0]
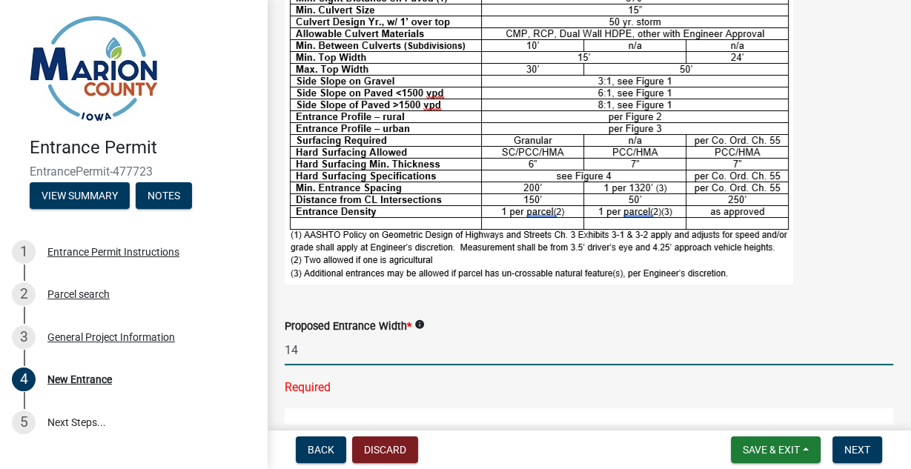
click at [807, 204] on figure at bounding box center [589, 108] width 609 height 351
click at [310, 348] on input "14" at bounding box center [589, 350] width 609 height 30
click at [839, 219] on figure at bounding box center [589, 108] width 609 height 351
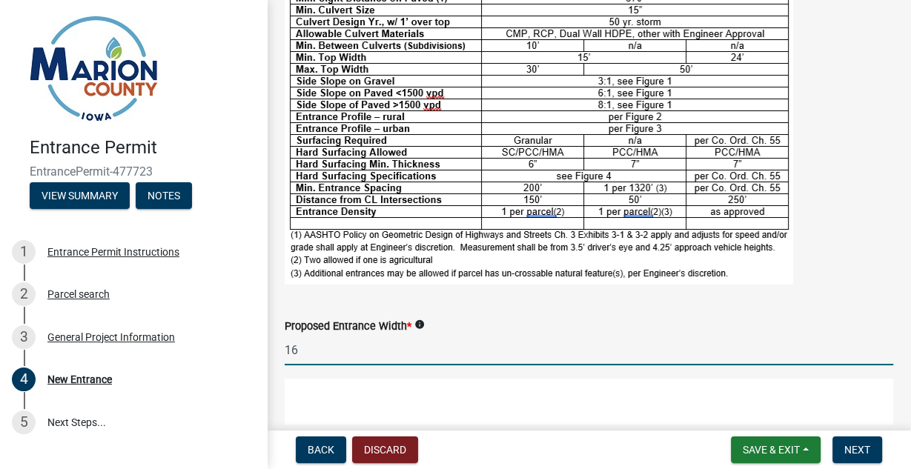
click at [323, 361] on input "16" at bounding box center [589, 350] width 609 height 30
type input "18"
click at [860, 133] on figure at bounding box center [589, 108] width 609 height 351
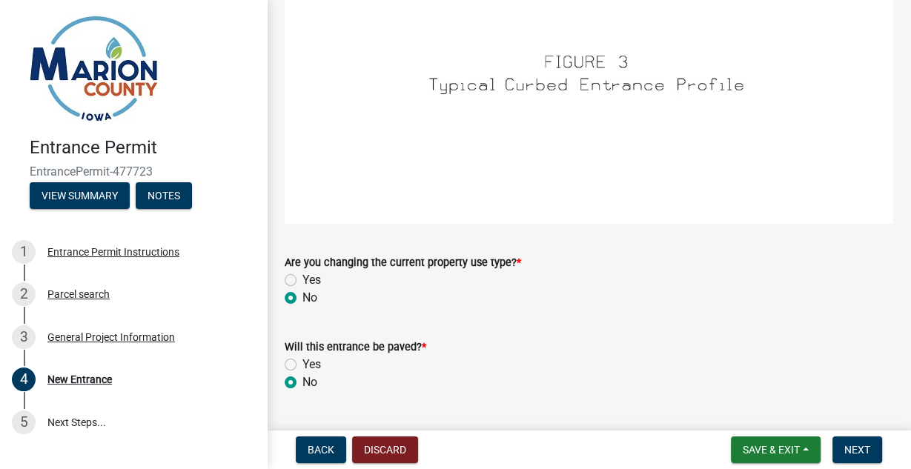
scroll to position [2032, 0]
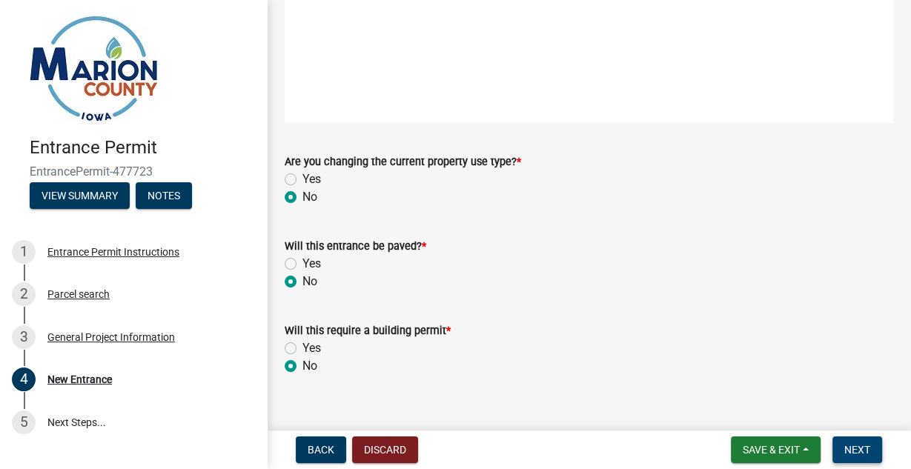
click at [860, 455] on span "Next" at bounding box center [857, 450] width 26 height 12
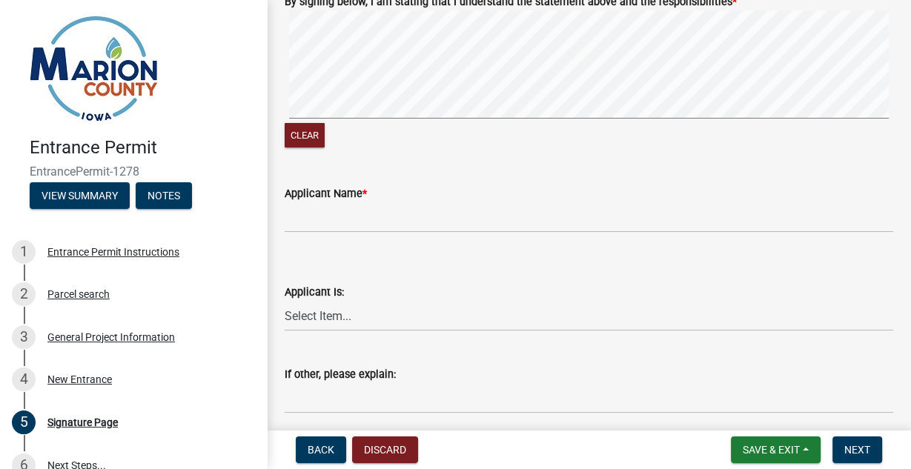
scroll to position [119, 0]
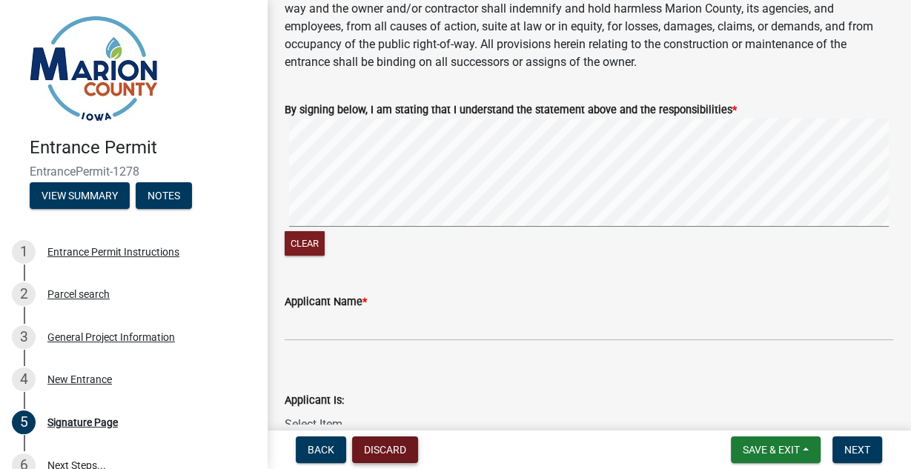
click at [382, 448] on button "Discard" at bounding box center [385, 450] width 66 height 27
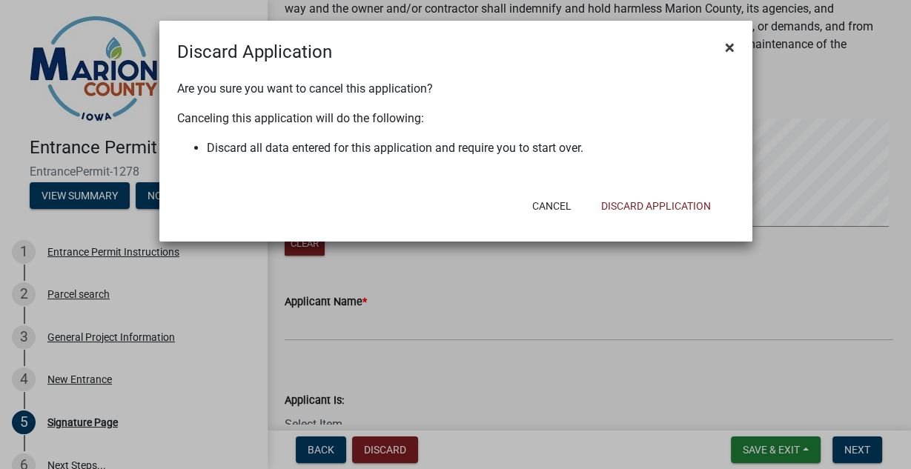
click at [722, 48] on button "×" at bounding box center [729, 48] width 33 height 42
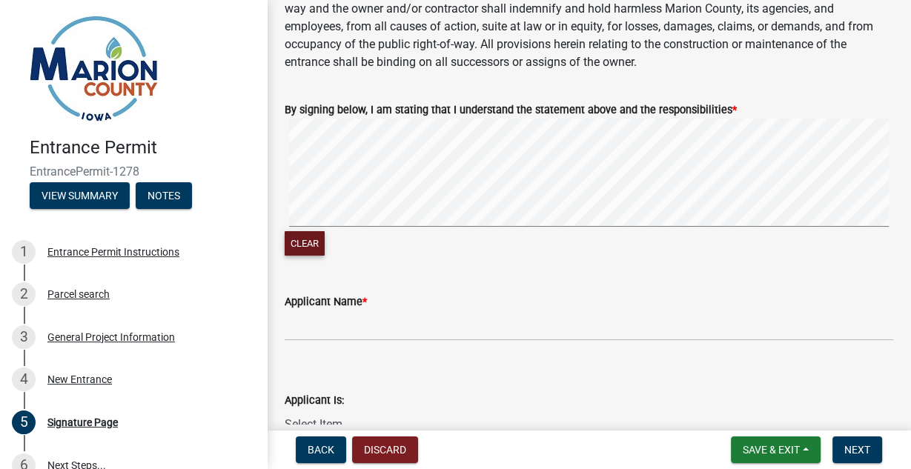
click at [302, 246] on button "Clear" at bounding box center [305, 243] width 40 height 24
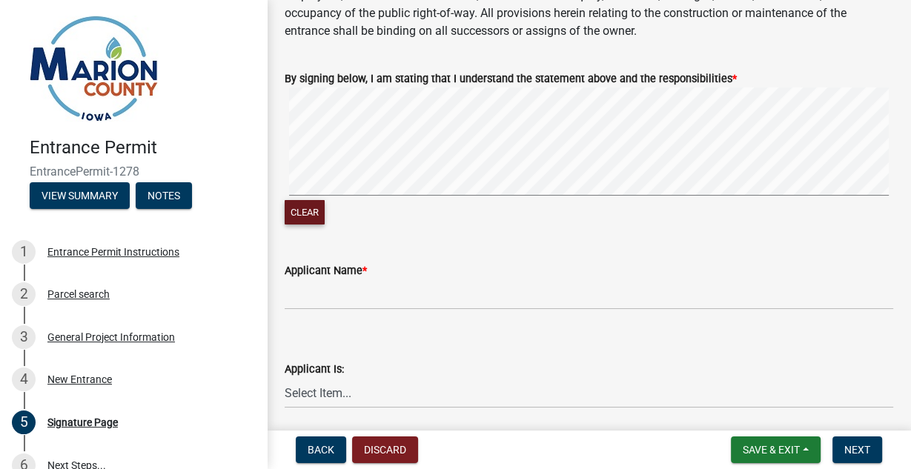
scroll to position [178, 0]
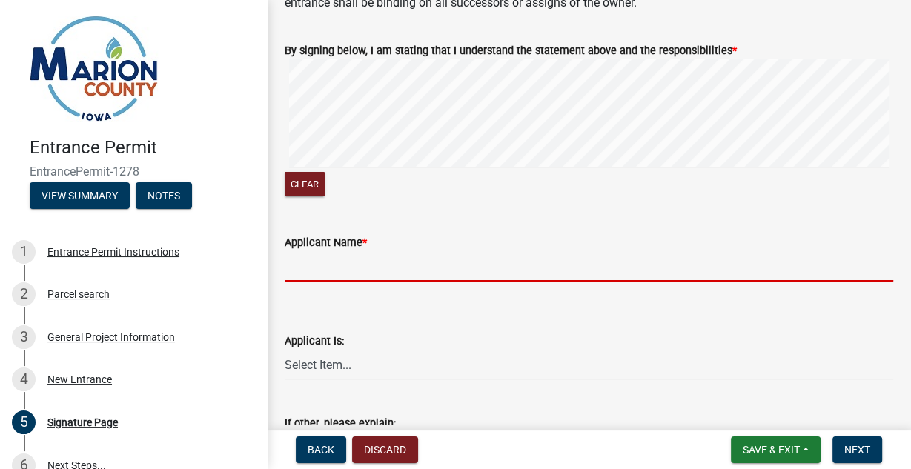
click at [363, 271] on input "Applicant Name *" at bounding box center [589, 266] width 609 height 30
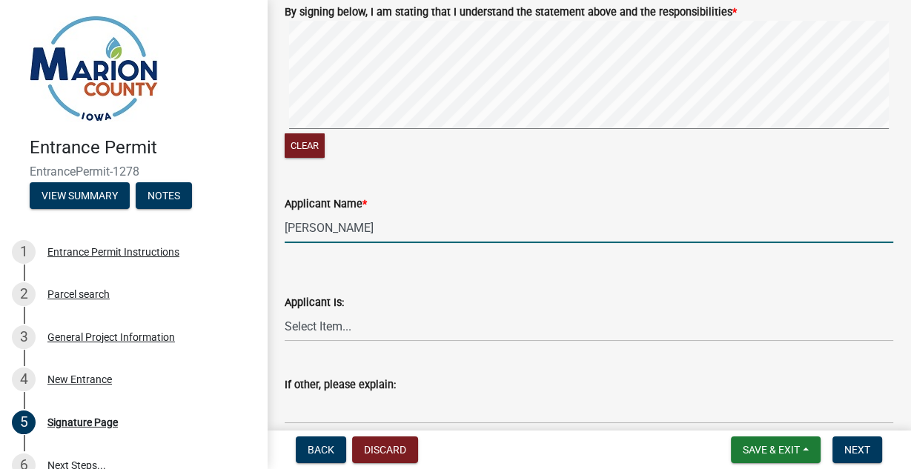
scroll to position [237, 0]
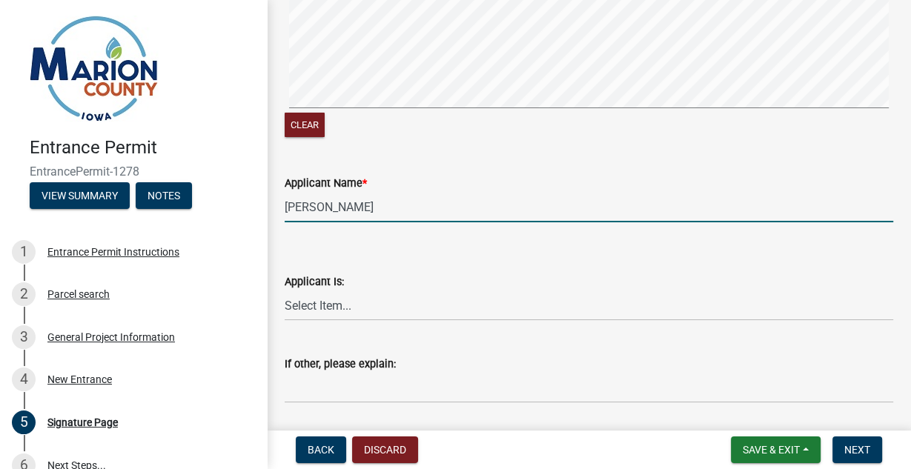
type input "Cameron R Bowes"
click at [667, 294] on select "Select Item... Homeowner Contractor Other" at bounding box center [589, 306] width 609 height 30
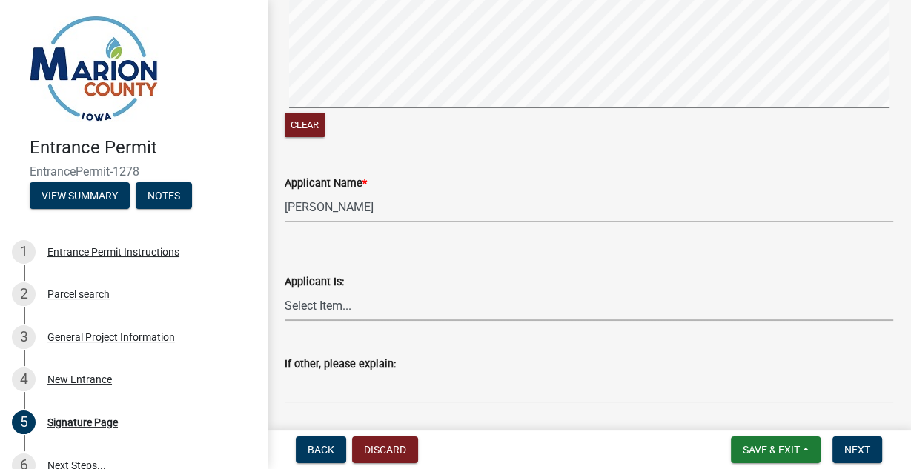
click at [620, 311] on select "Select Item... Homeowner Contractor Other" at bounding box center [589, 306] width 609 height 30
click at [285, 291] on select "Select Item... Homeowner Contractor Other" at bounding box center [589, 306] width 609 height 30
select select "fd6e93c6-9e02-4aac-a84e-35bf1c545499"
click at [815, 163] on div "Applicant Name * Cameron R Bowes" at bounding box center [589, 187] width 609 height 69
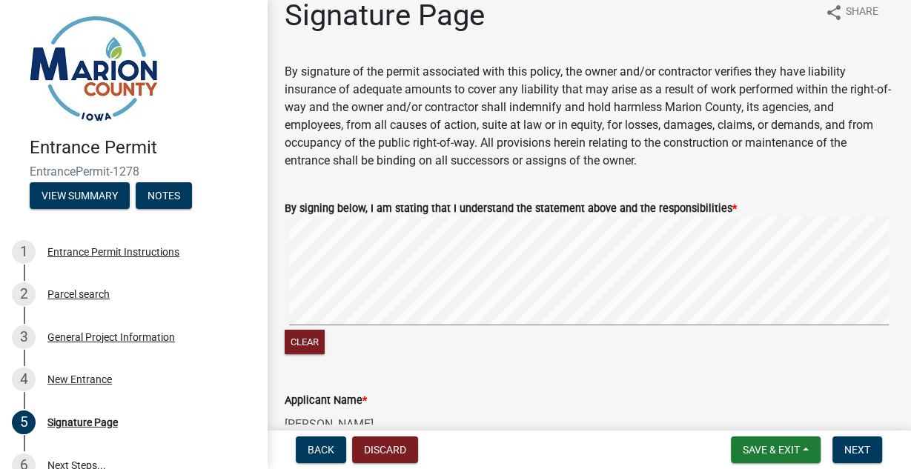
scroll to position [0, 0]
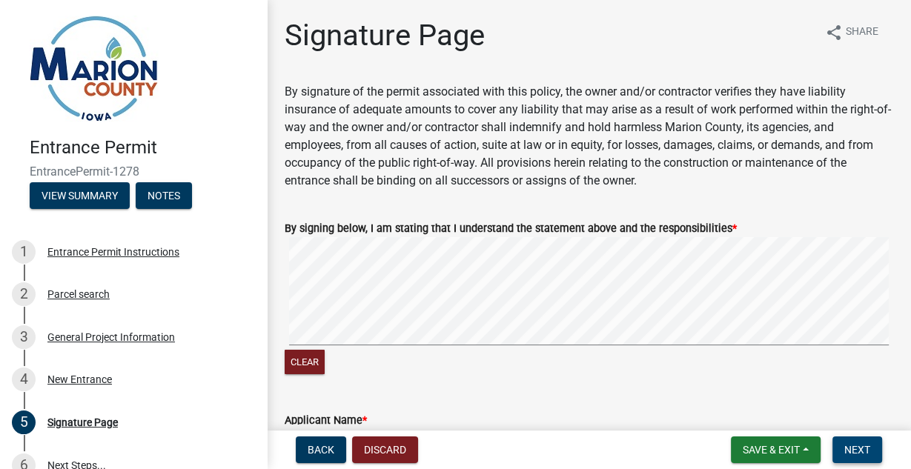
click at [851, 445] on span "Next" at bounding box center [857, 450] width 26 height 12
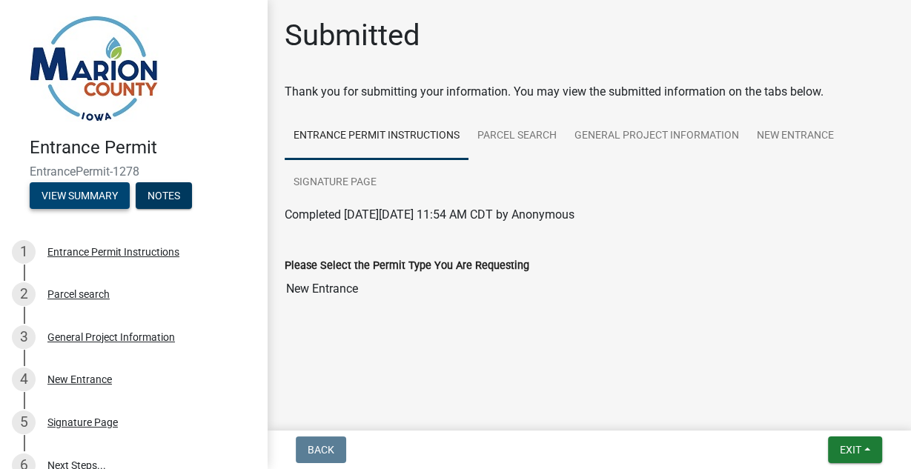
click at [83, 198] on button "View Summary" at bounding box center [80, 195] width 100 height 27
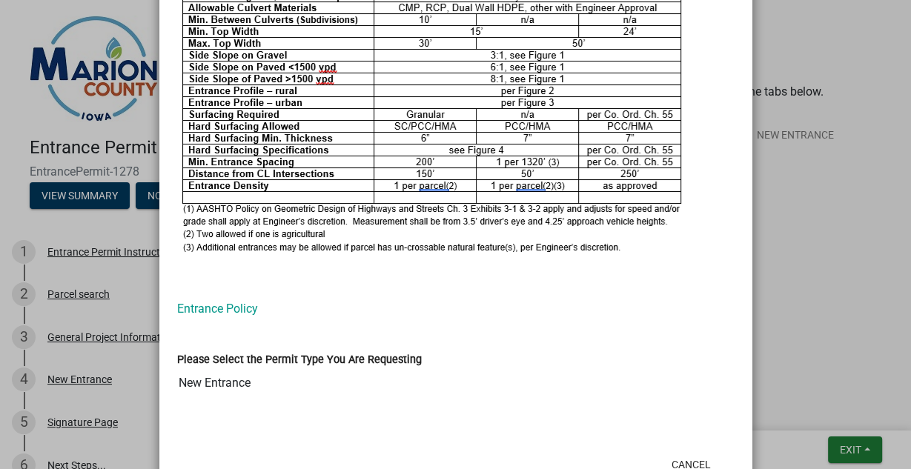
scroll to position [958, 0]
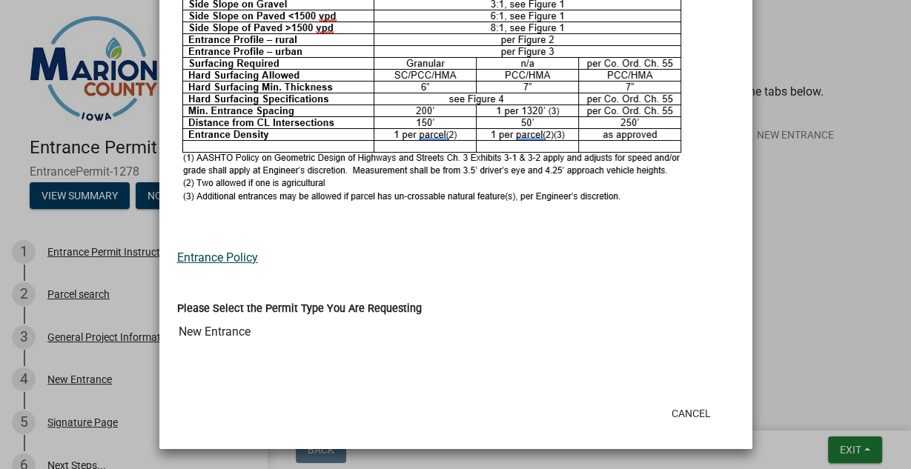
click at [205, 256] on link "Entrance Policy" at bounding box center [217, 258] width 81 height 14
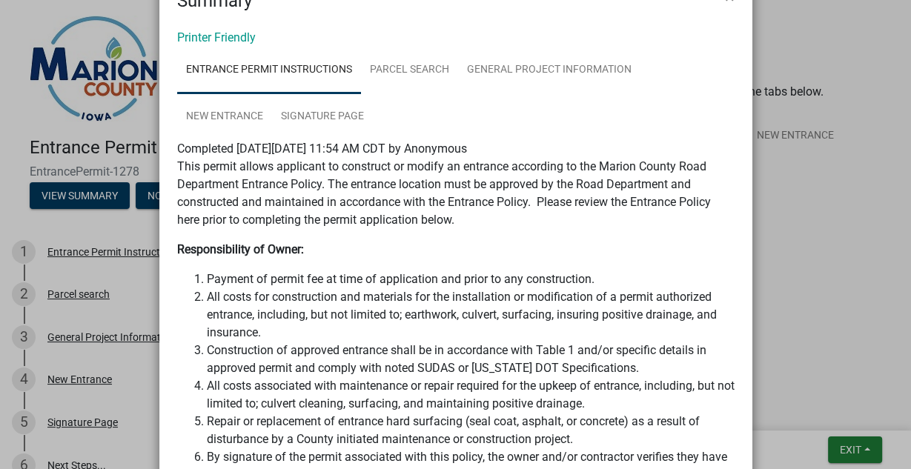
scroll to position [0, 0]
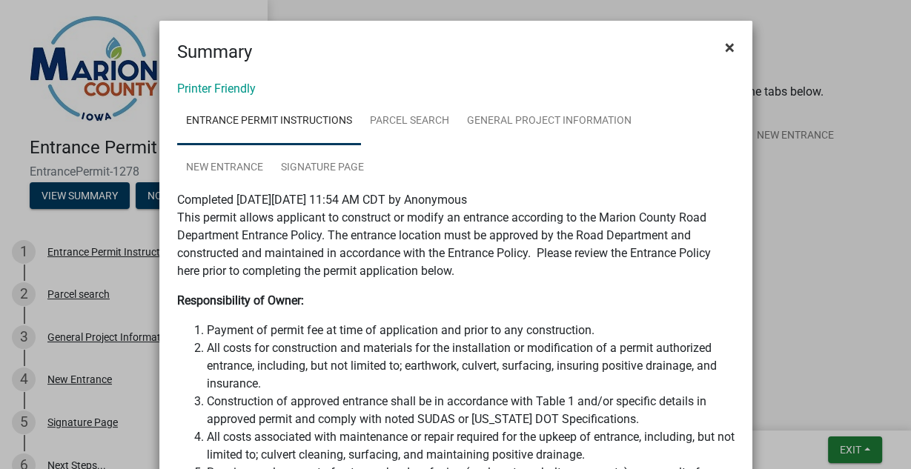
click at [727, 44] on span "×" at bounding box center [730, 47] width 10 height 21
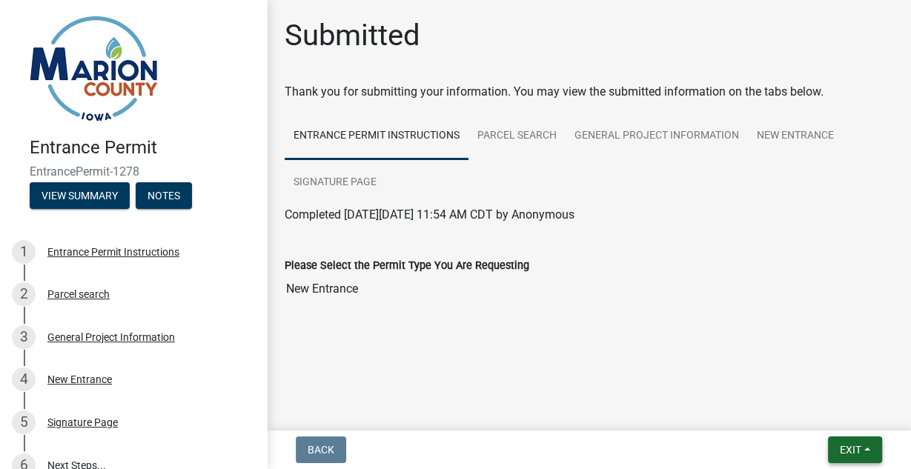
click at [856, 448] on span "Exit" at bounding box center [850, 450] width 21 height 12
click at [804, 376] on button "Save" at bounding box center [823, 376] width 119 height 36
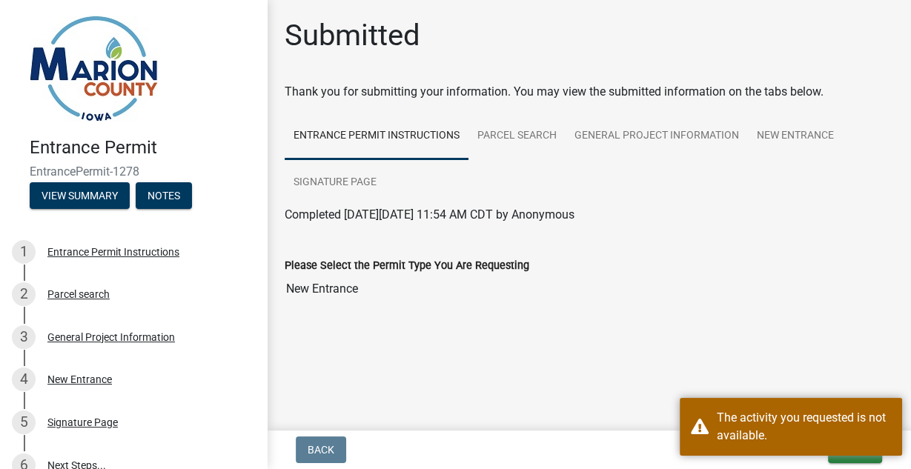
click at [775, 345] on div "Submitted Thank you for submitting your information. You may view the submitted…" at bounding box center [589, 182] width 631 height 329
click at [540, 148] on link "Parcel search" at bounding box center [517, 136] width 97 height 47
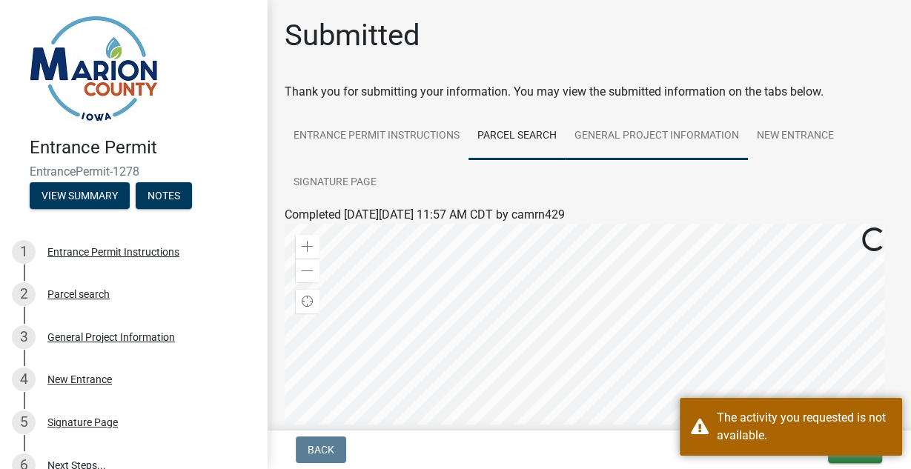
click at [641, 143] on link "General Project Information" at bounding box center [657, 136] width 182 height 47
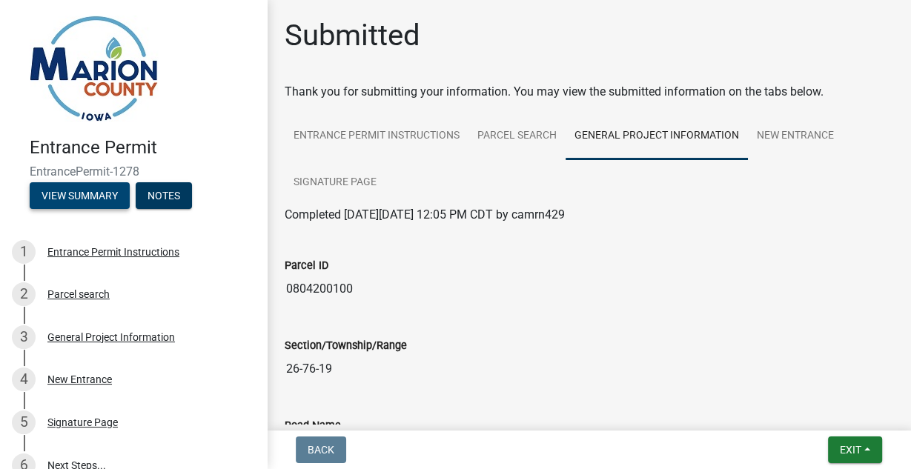
click at [93, 189] on button "View Summary" at bounding box center [80, 195] width 100 height 27
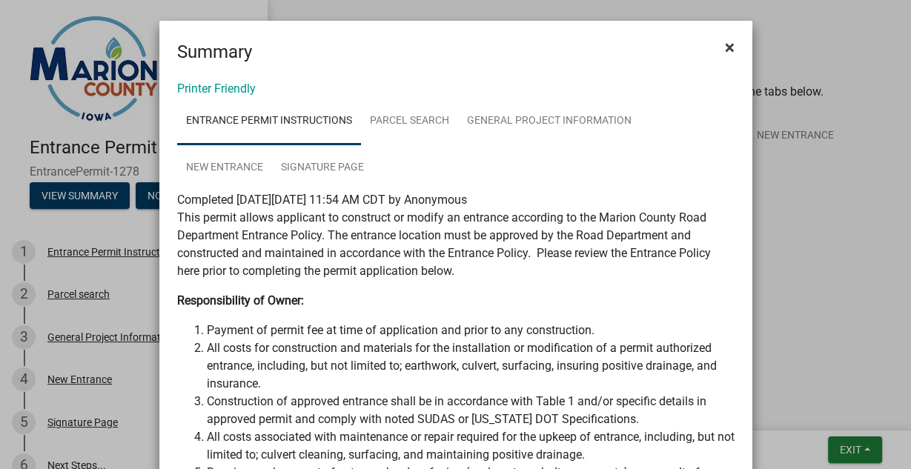
click at [725, 50] on span "×" at bounding box center [730, 47] width 10 height 21
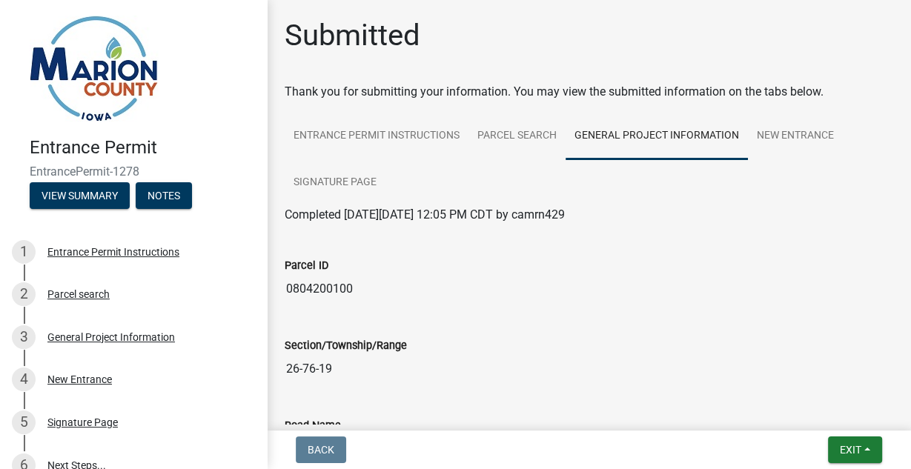
click at [702, 251] on div "Parcel ID 0804200100" at bounding box center [589, 270] width 609 height 68
click at [537, 311] on div "Parcel ID 0804200100" at bounding box center [589, 276] width 631 height 80
click at [625, 64] on div "Submitted" at bounding box center [589, 41] width 609 height 47
click at [560, 40] on div "Submitted" at bounding box center [589, 41] width 609 height 47
click at [529, 24] on div "Submitted" at bounding box center [589, 41] width 609 height 47
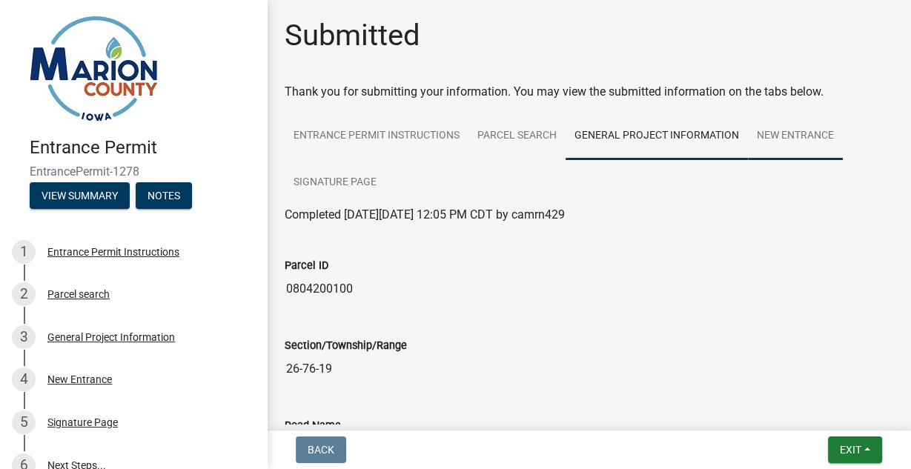
click at [830, 142] on link "New Entrance" at bounding box center [795, 136] width 95 height 47
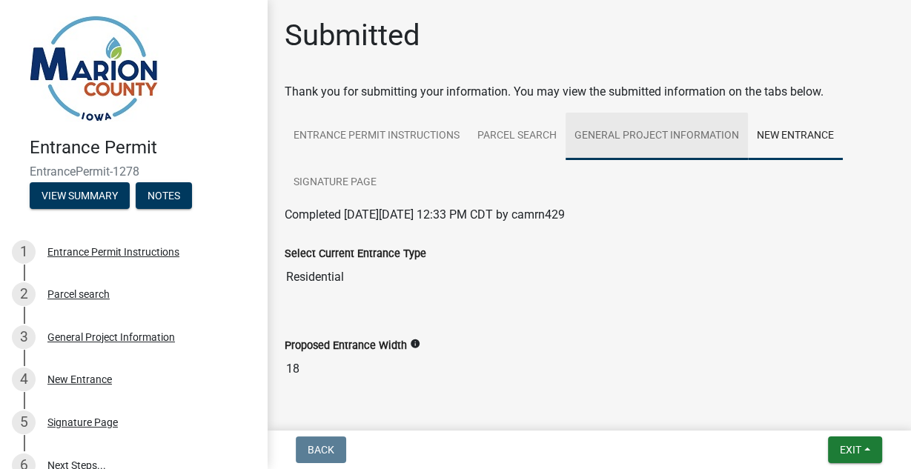
click at [709, 139] on link "General Project Information" at bounding box center [657, 136] width 182 height 47
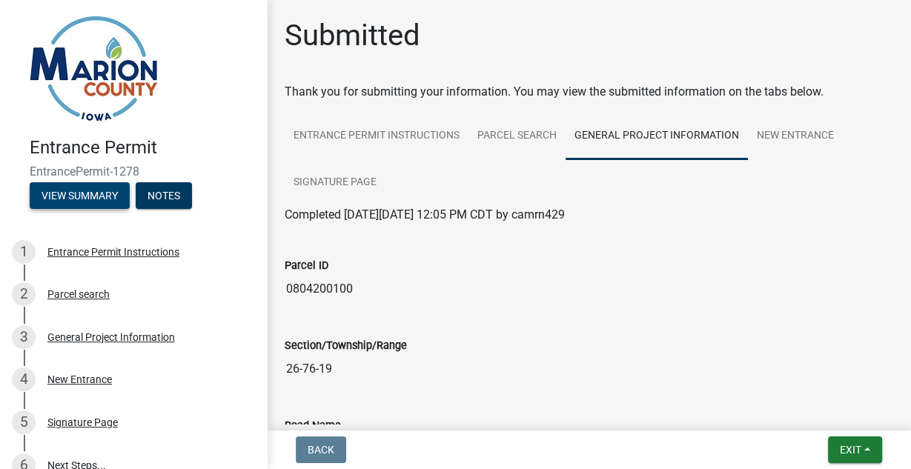
click at [75, 197] on button "View Summary" at bounding box center [80, 195] width 100 height 27
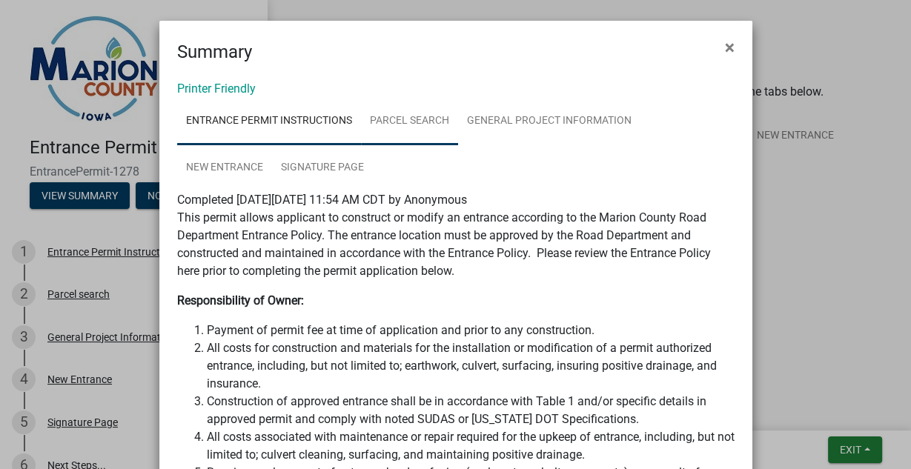
click at [415, 126] on link "Parcel search" at bounding box center [409, 121] width 97 height 47
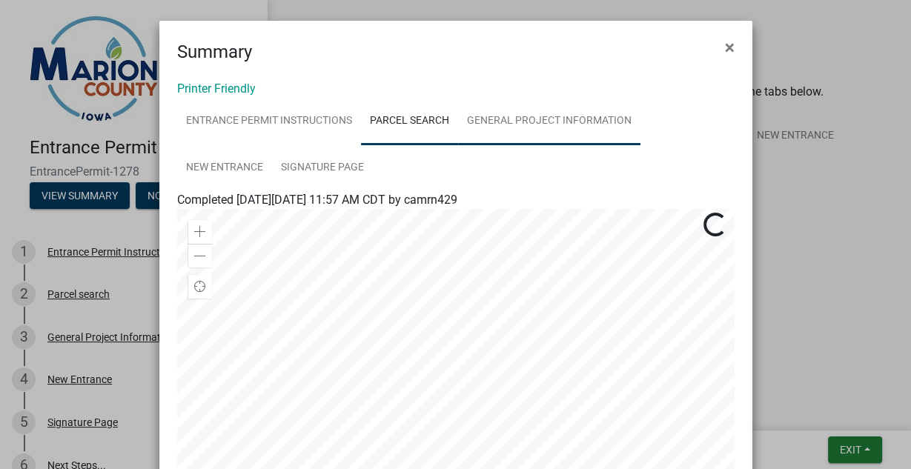
click at [524, 121] on link "General Project Information" at bounding box center [549, 121] width 182 height 47
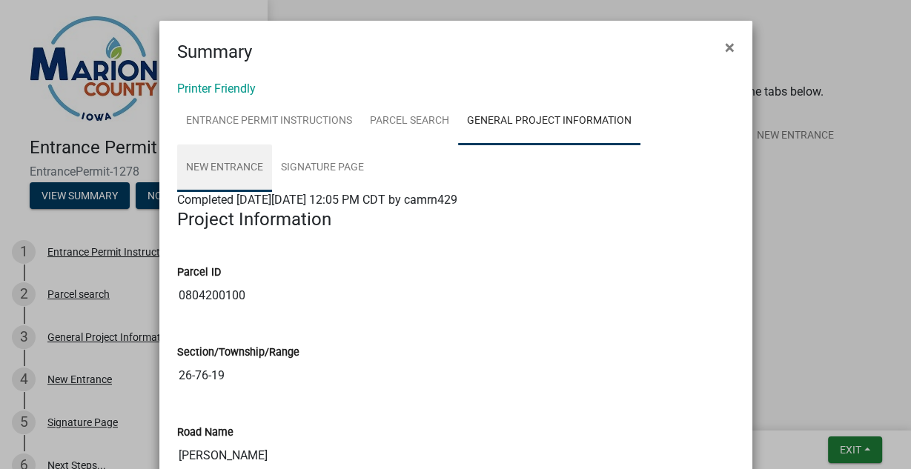
click at [272, 145] on link "New Entrance" at bounding box center [224, 168] width 95 height 47
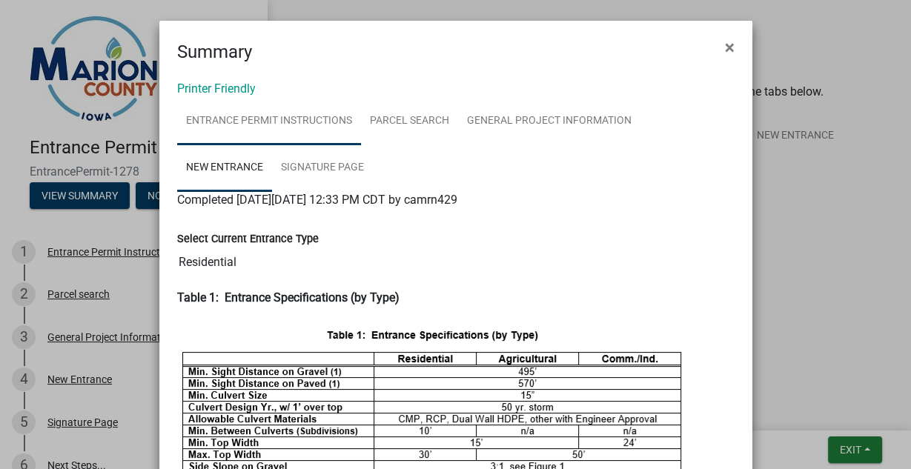
drag, startPoint x: 249, startPoint y: 115, endPoint x: 265, endPoint y: 116, distance: 15.6
click at [249, 116] on link "Entrance Permit Instructions" at bounding box center [269, 121] width 184 height 47
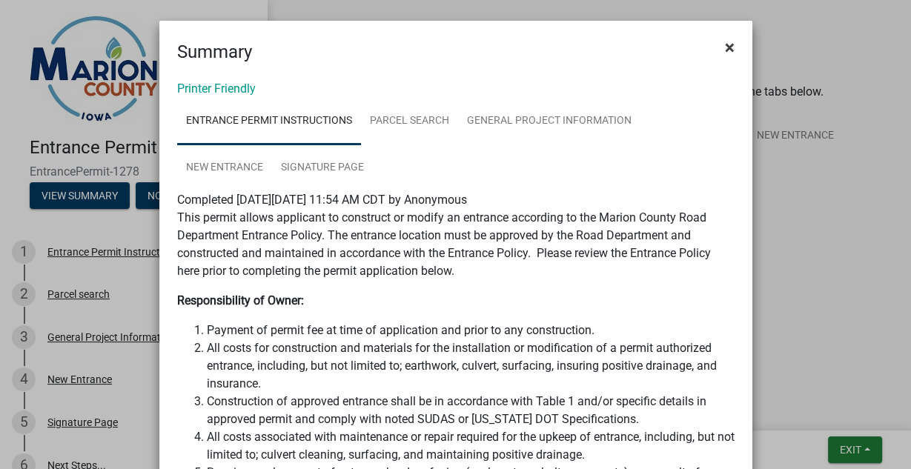
click at [730, 53] on button "×" at bounding box center [729, 48] width 33 height 42
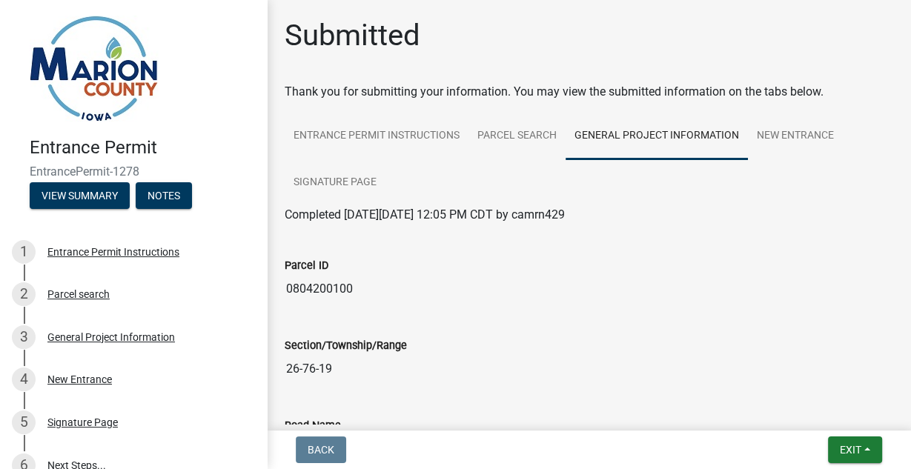
click at [77, 57] on img at bounding box center [94, 69] width 128 height 106
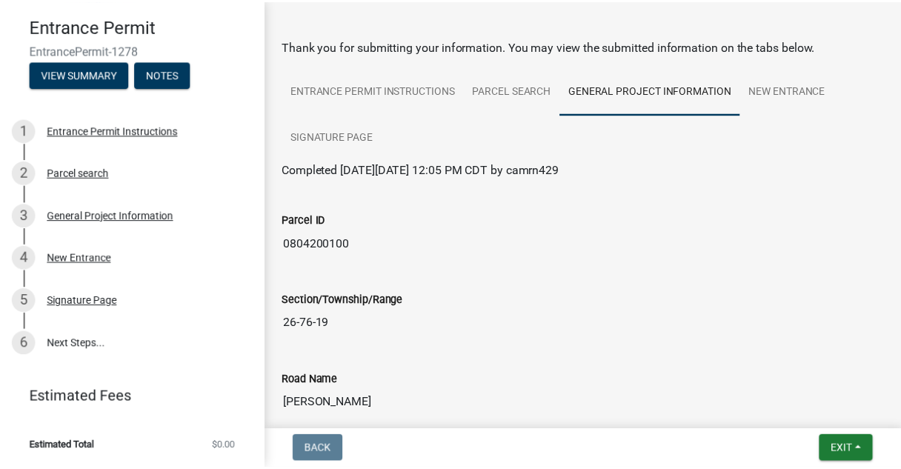
scroll to position [297, 0]
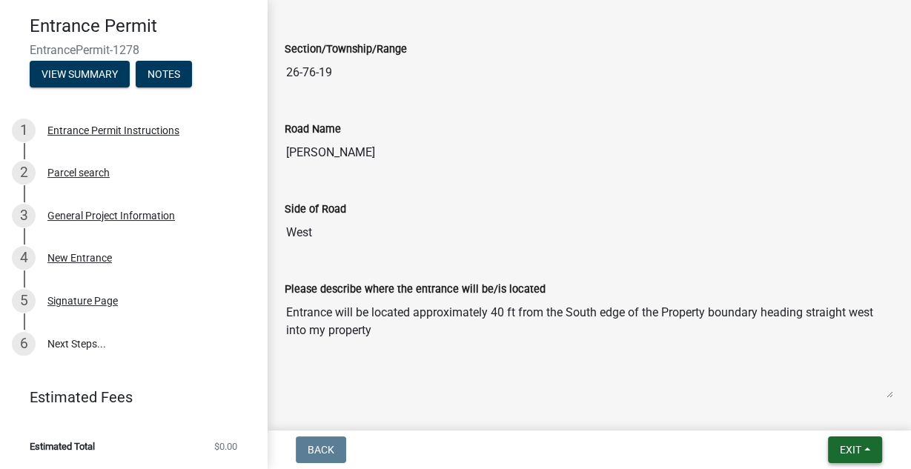
click at [841, 450] on span "Exit" at bounding box center [850, 450] width 21 height 12
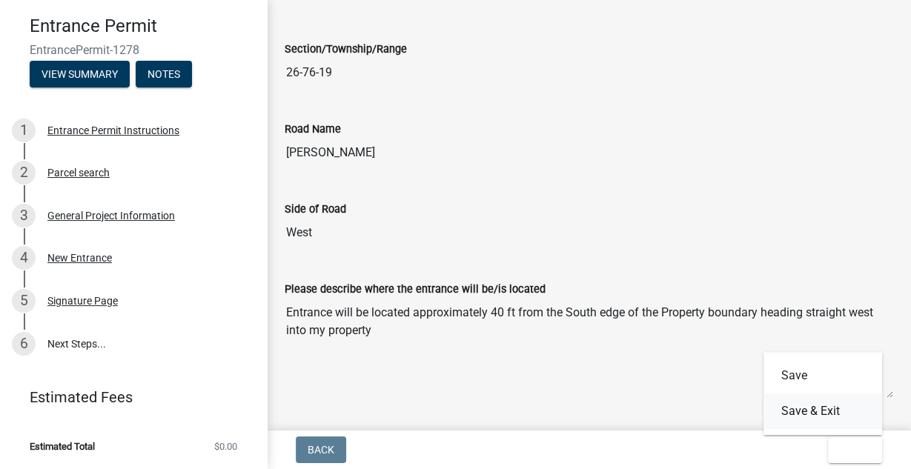
click at [814, 424] on button "Save & Exit" at bounding box center [823, 412] width 119 height 36
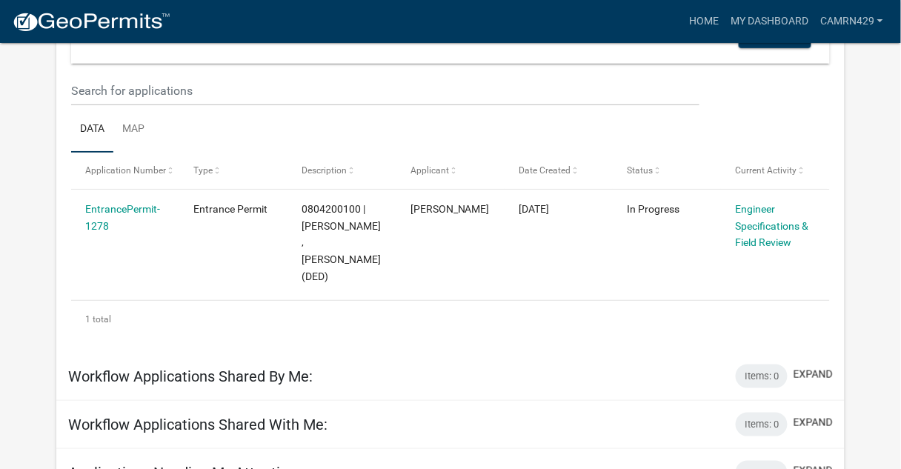
scroll to position [151, 0]
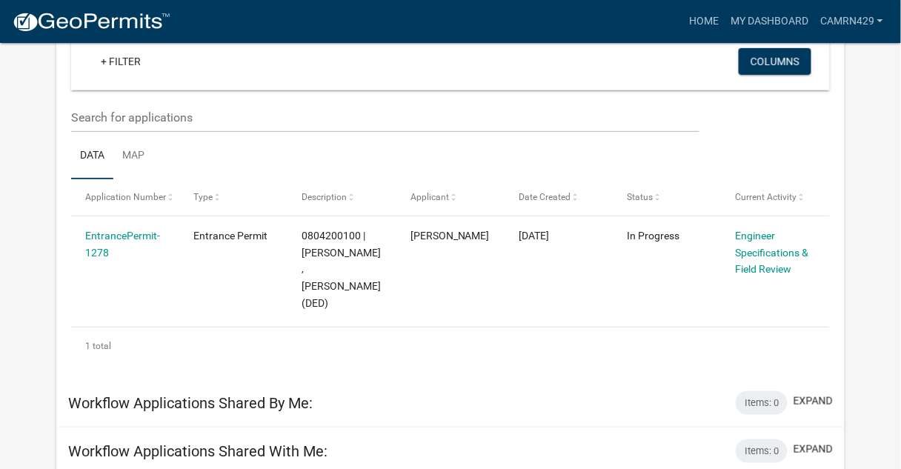
click at [856, 191] on div "My Workflow Applications: collapse + Filter Columns Data Map Application Number…" at bounding box center [450, 447] width 811 height 962
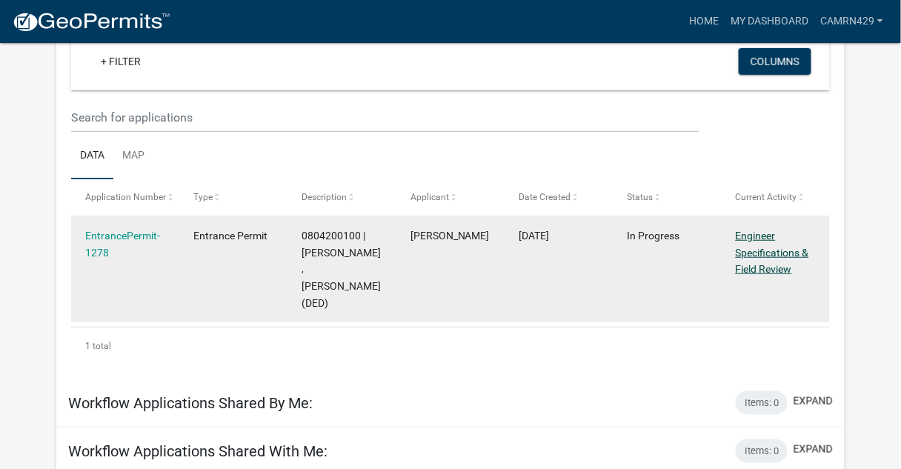
click at [760, 252] on link "Engineer Specifications & Field Review" at bounding box center [772, 253] width 73 height 46
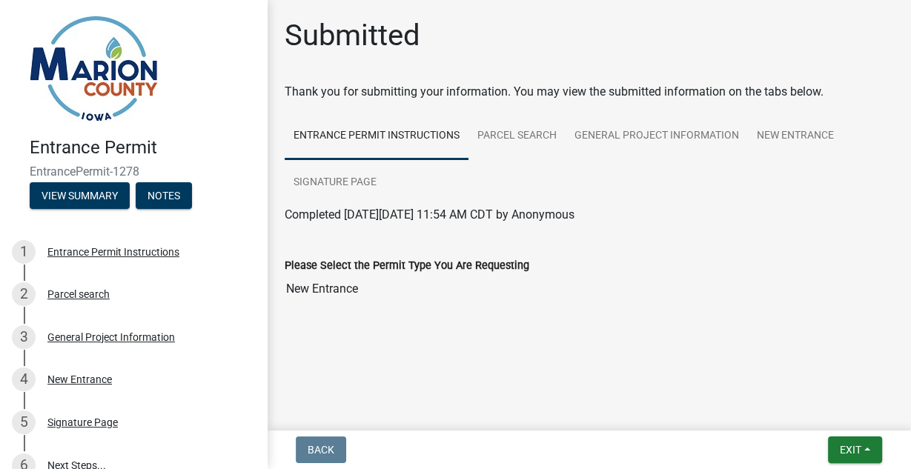
click at [684, 285] on input "New Entrance" at bounding box center [589, 289] width 609 height 30
